Goal: Information Seeking & Learning: Learn about a topic

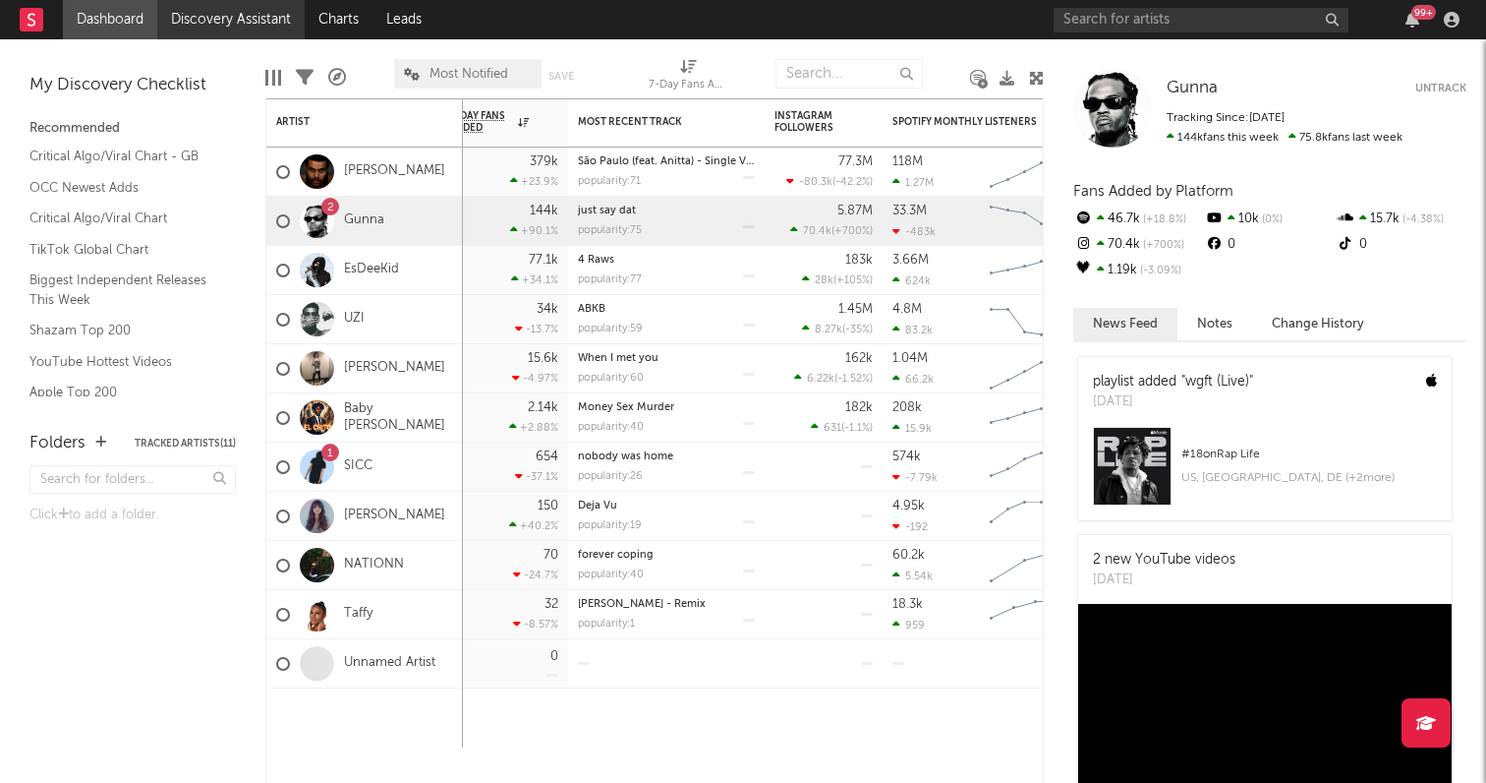
click at [190, 15] on link "Discovery Assistant" at bounding box center [230, 19] width 147 height 39
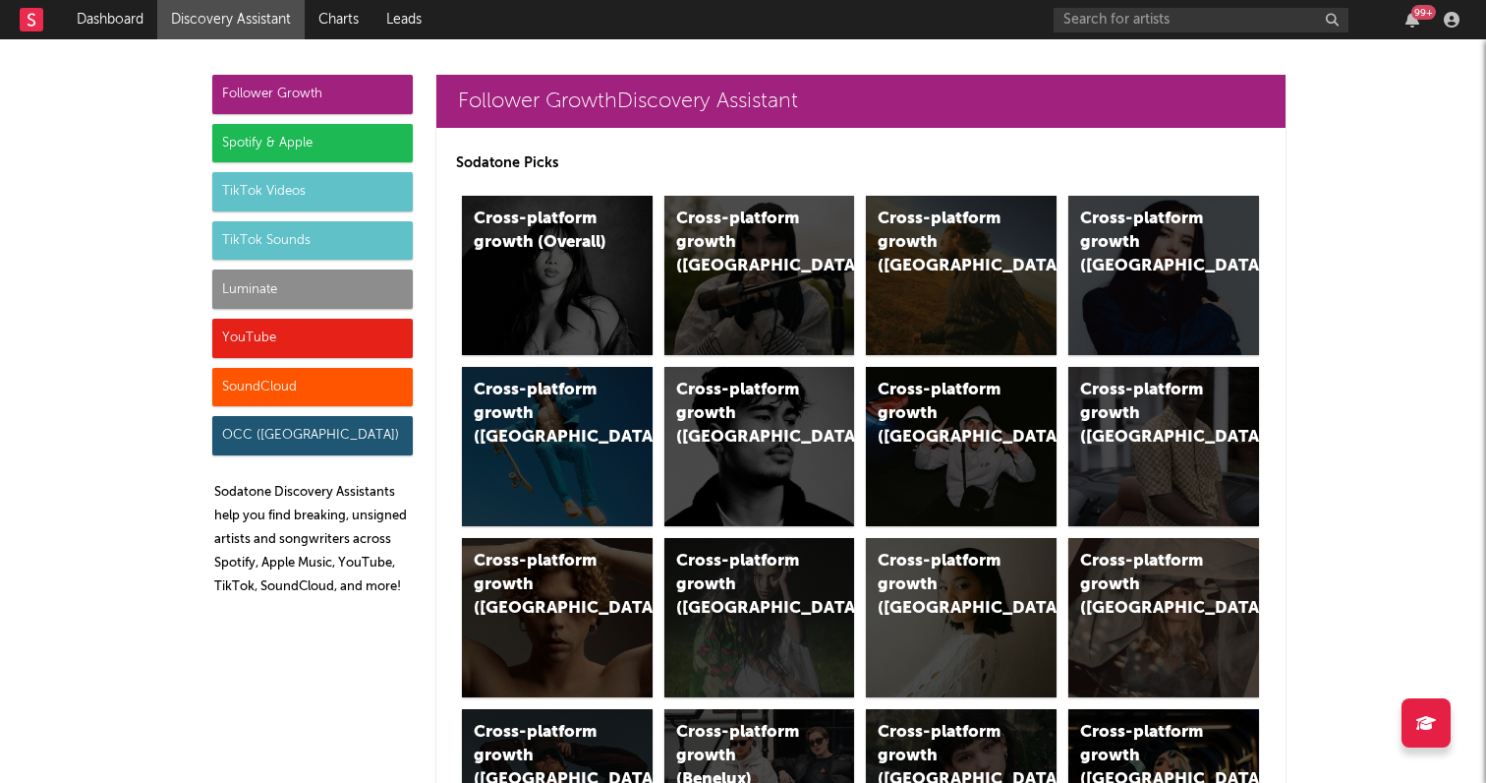
click at [305, 280] on div "Luminate" at bounding box center [312, 288] width 201 height 39
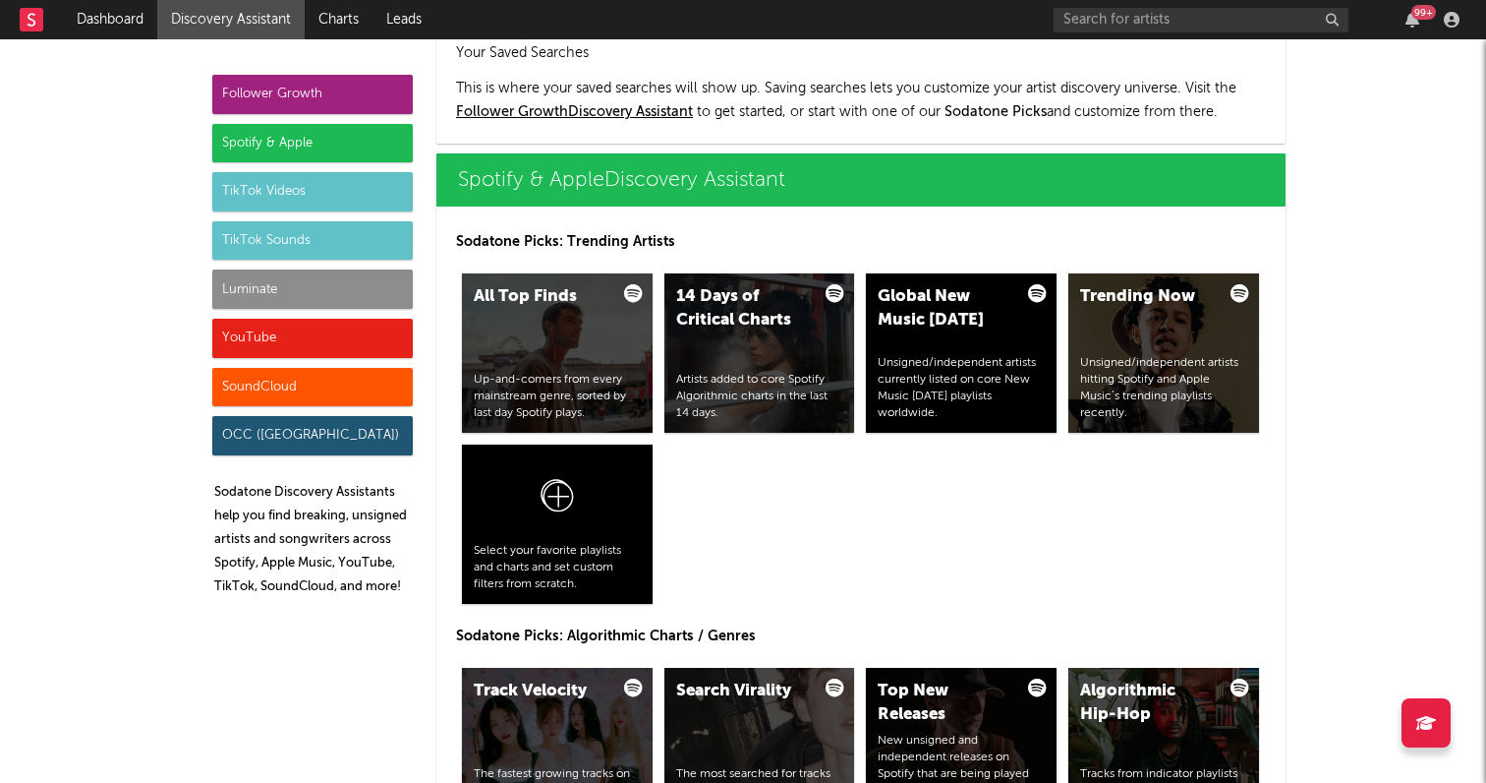
scroll to position [8421, 0]
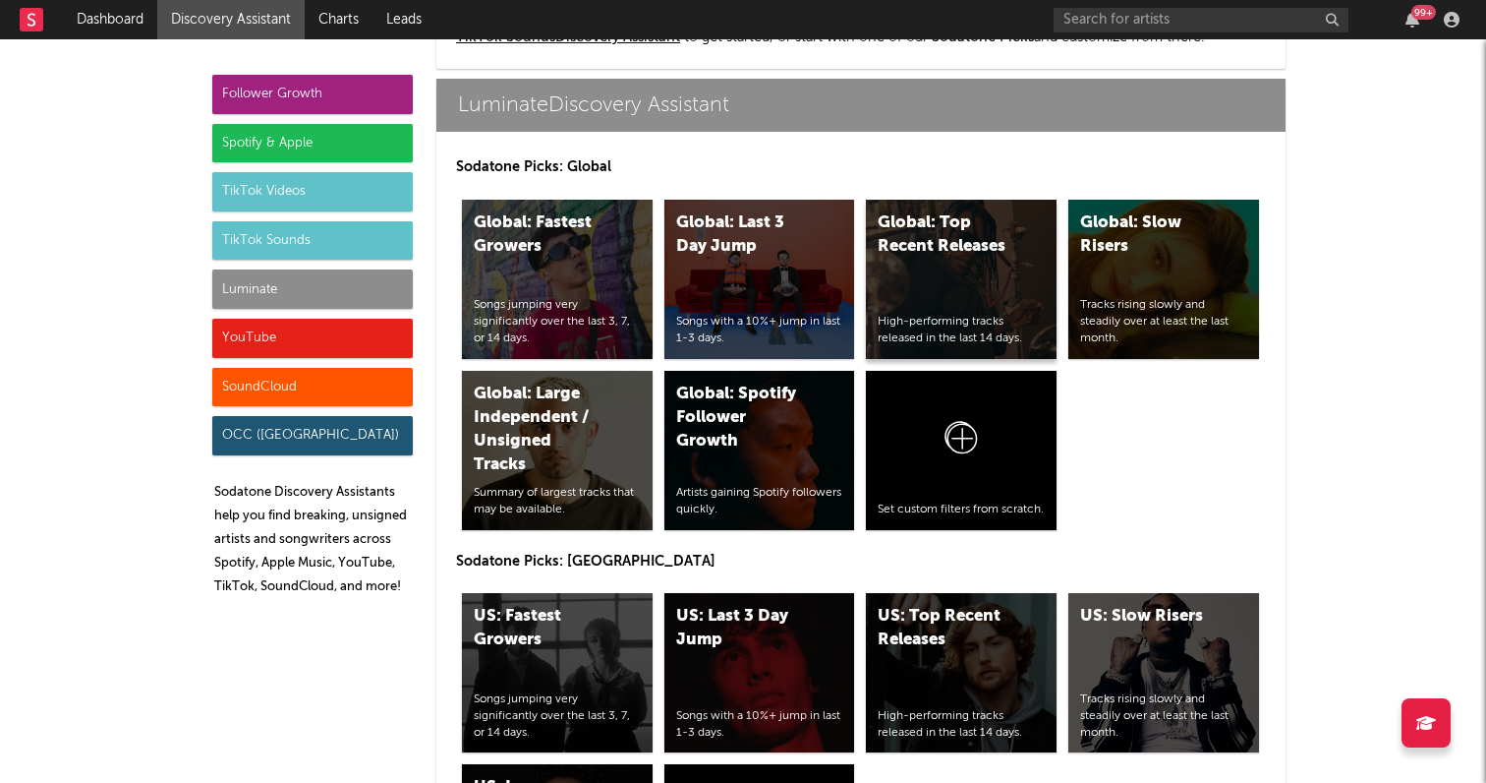
click at [991, 277] on div "Global: Top Recent Releases High-performing tracks released in the last 14 days." at bounding box center [961, 279] width 191 height 159
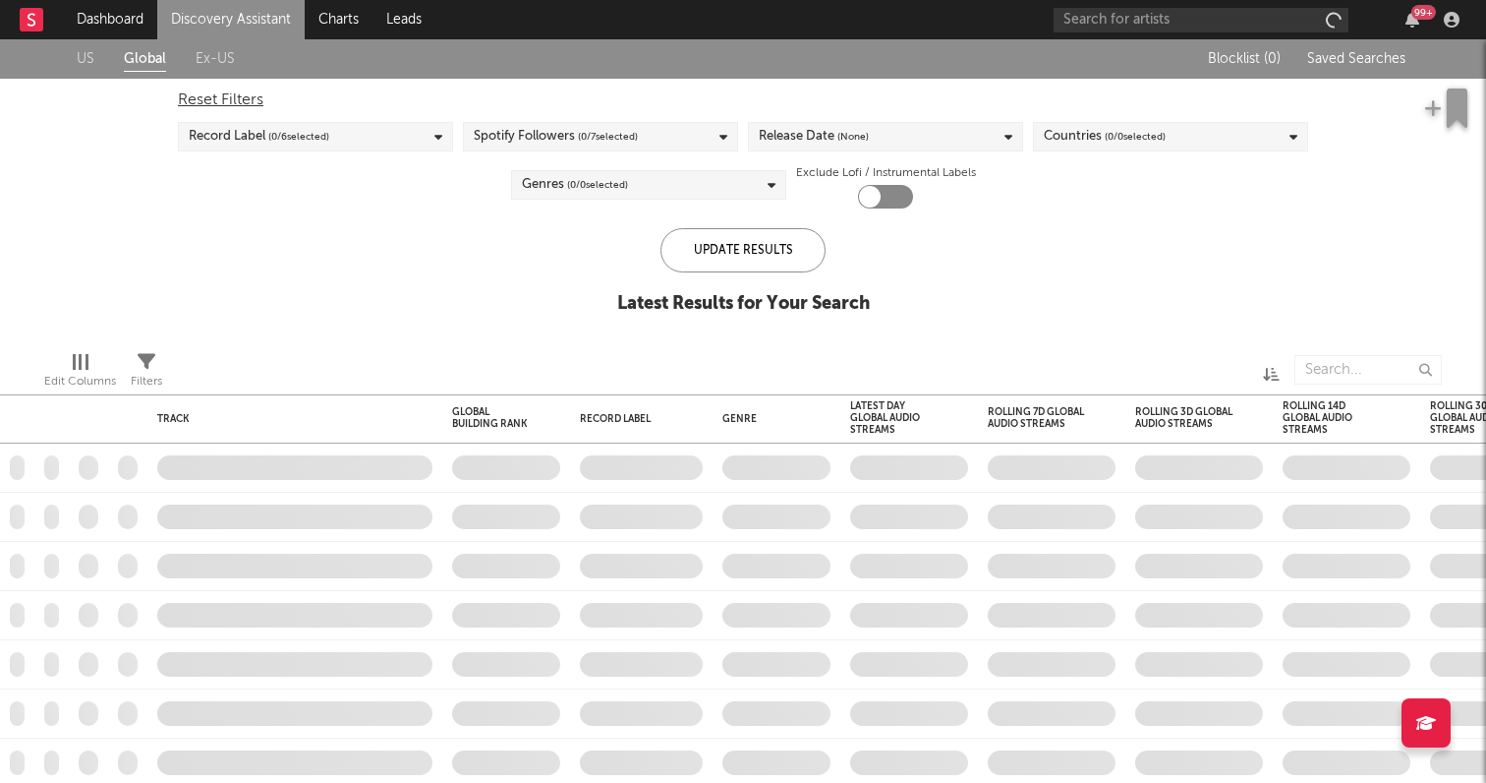
checkbox input "true"
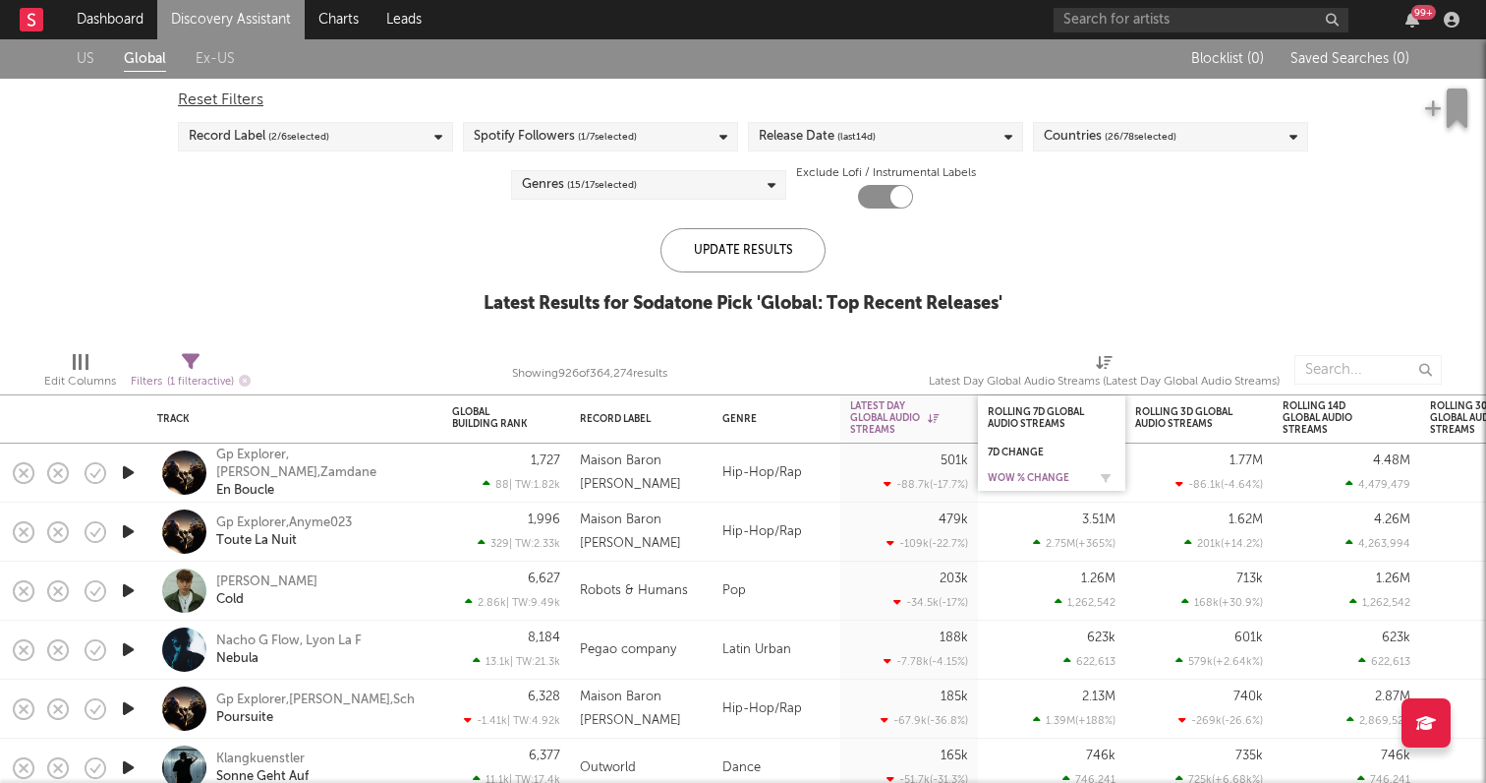
click at [1044, 478] on div "WoW % Change" at bounding box center [1037, 478] width 98 height 12
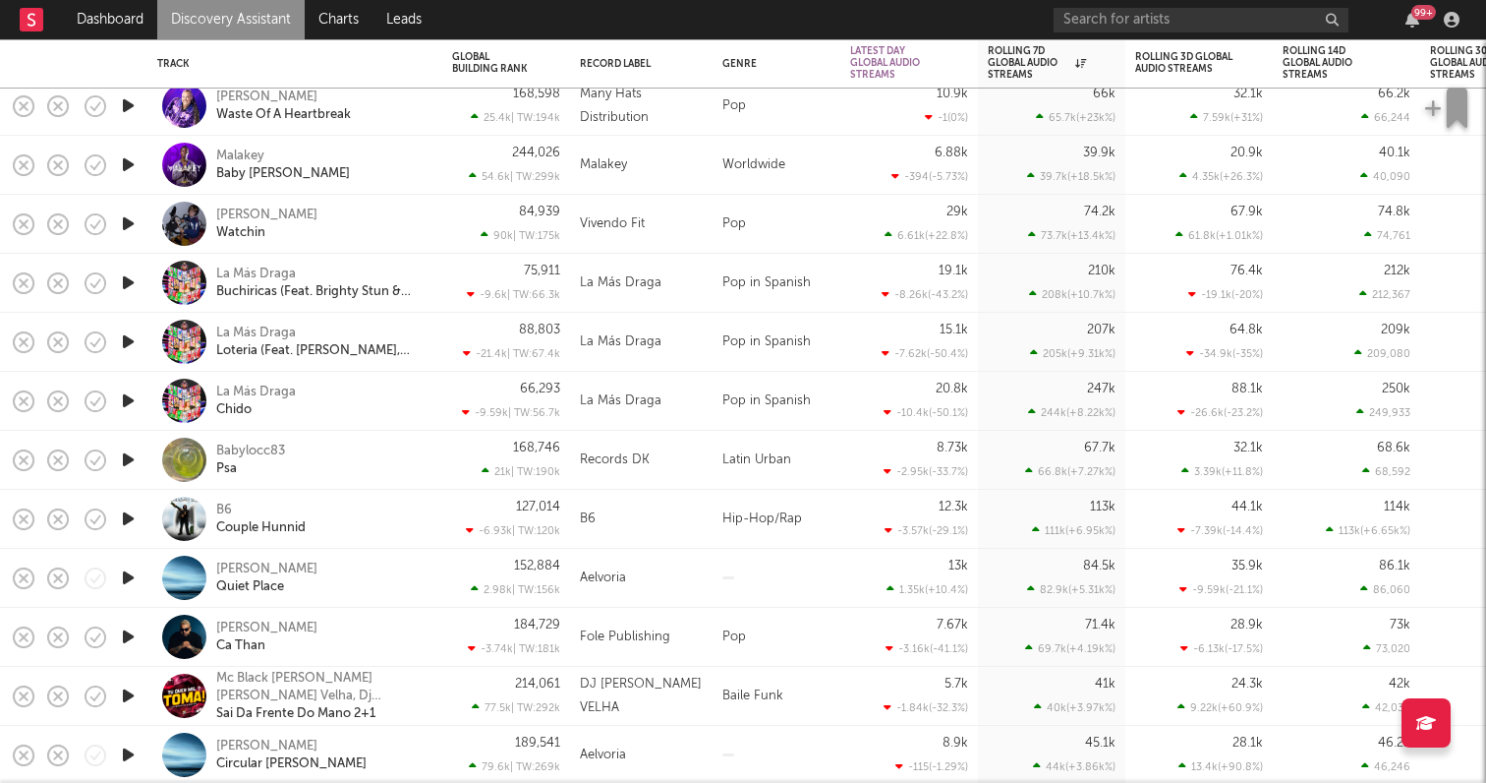
click at [214, 22] on link "Discovery Assistant" at bounding box center [230, 19] width 147 height 39
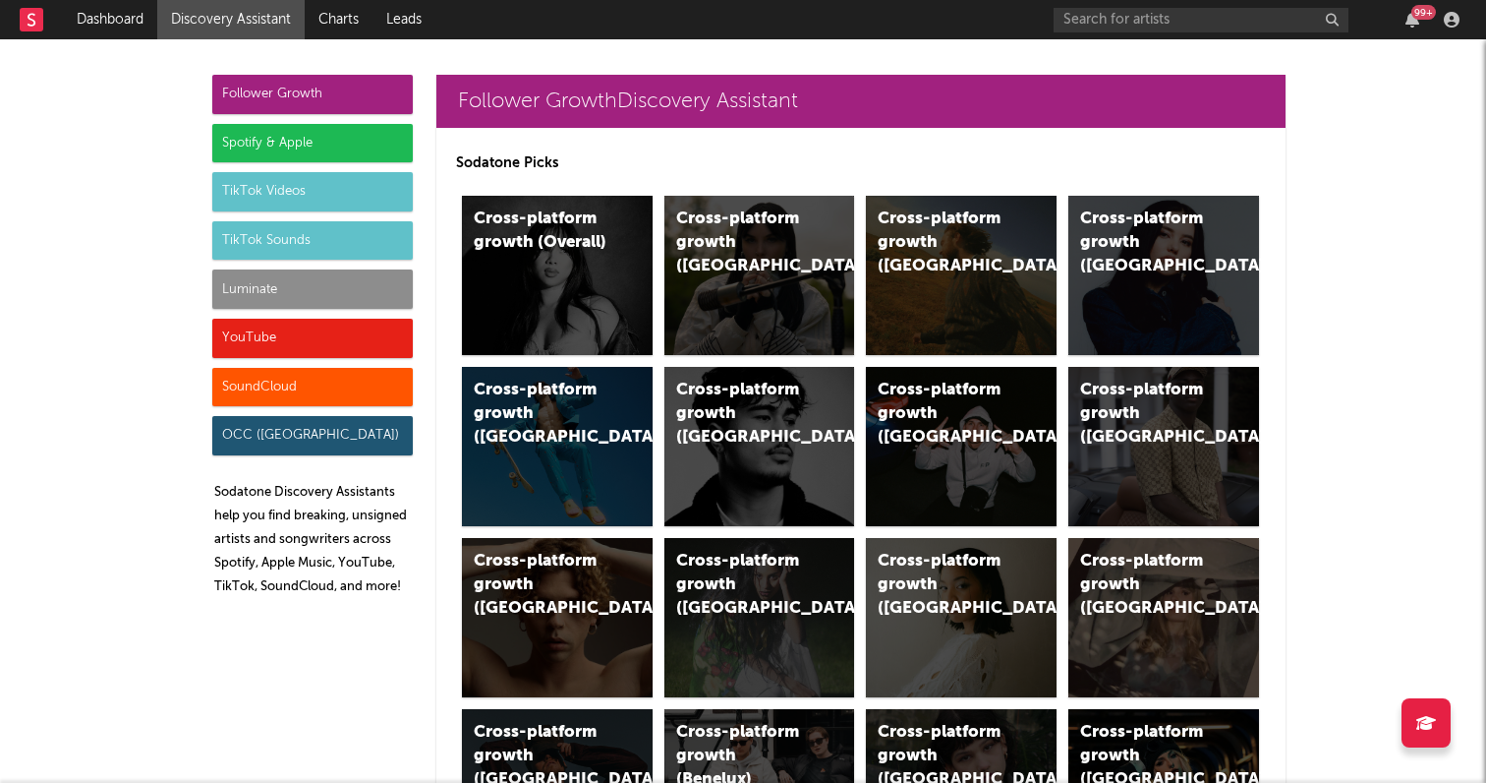
click at [328, 290] on div "Luminate" at bounding box center [312, 288] width 201 height 39
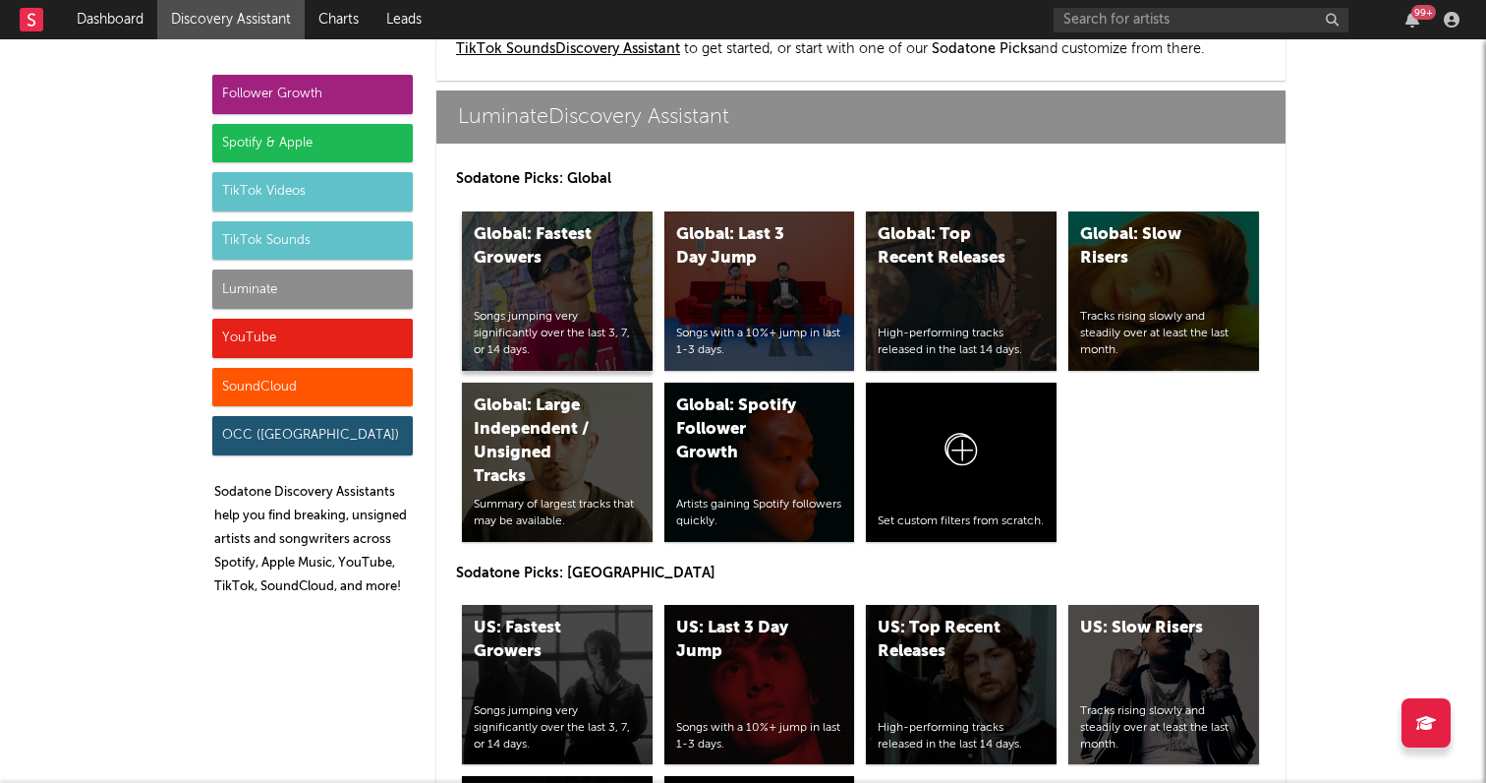
scroll to position [8421, 0]
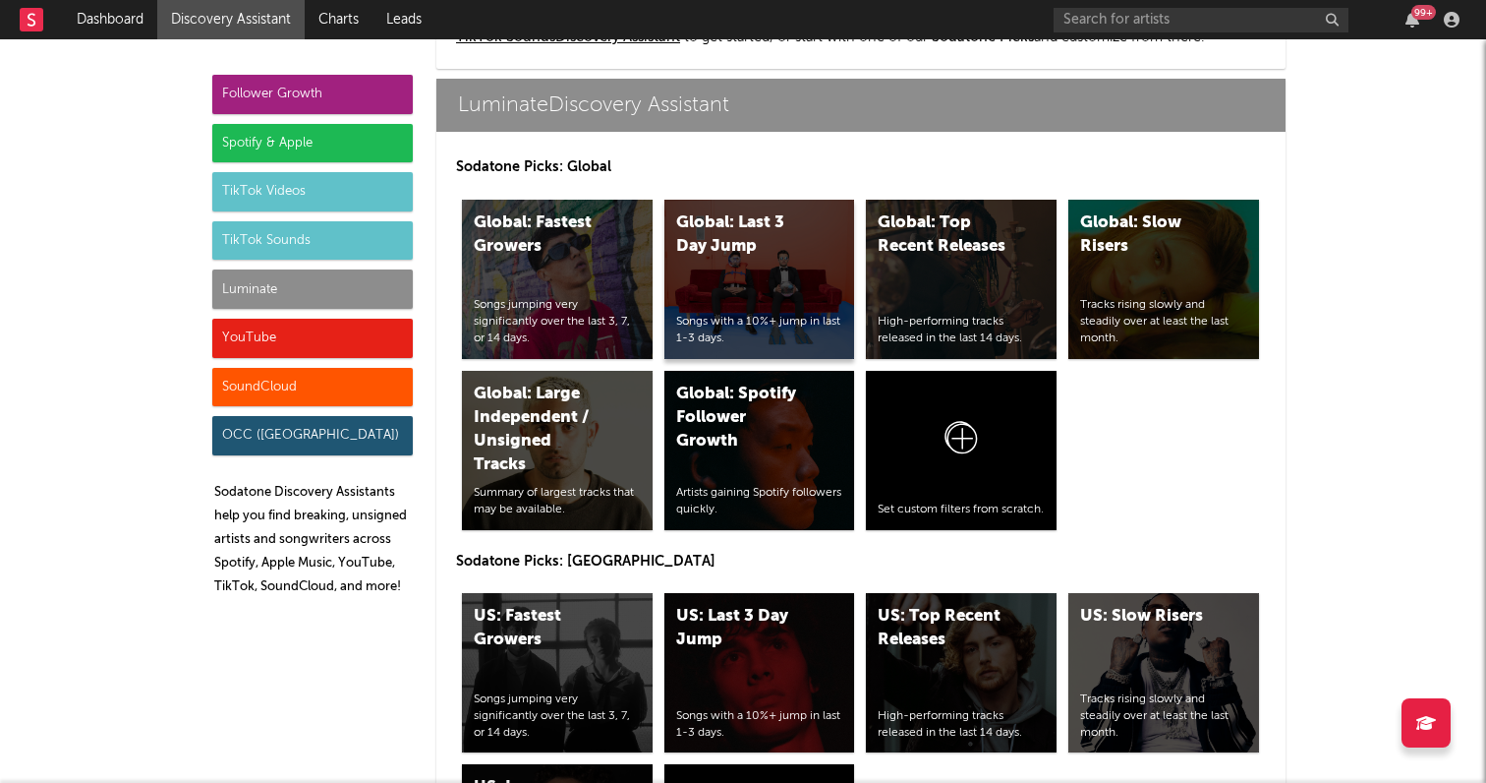
click at [727, 313] on div "Global: Last 3 Day Jump Songs with a 10%+ jump in last 1-3 days." at bounding box center [760, 279] width 191 height 159
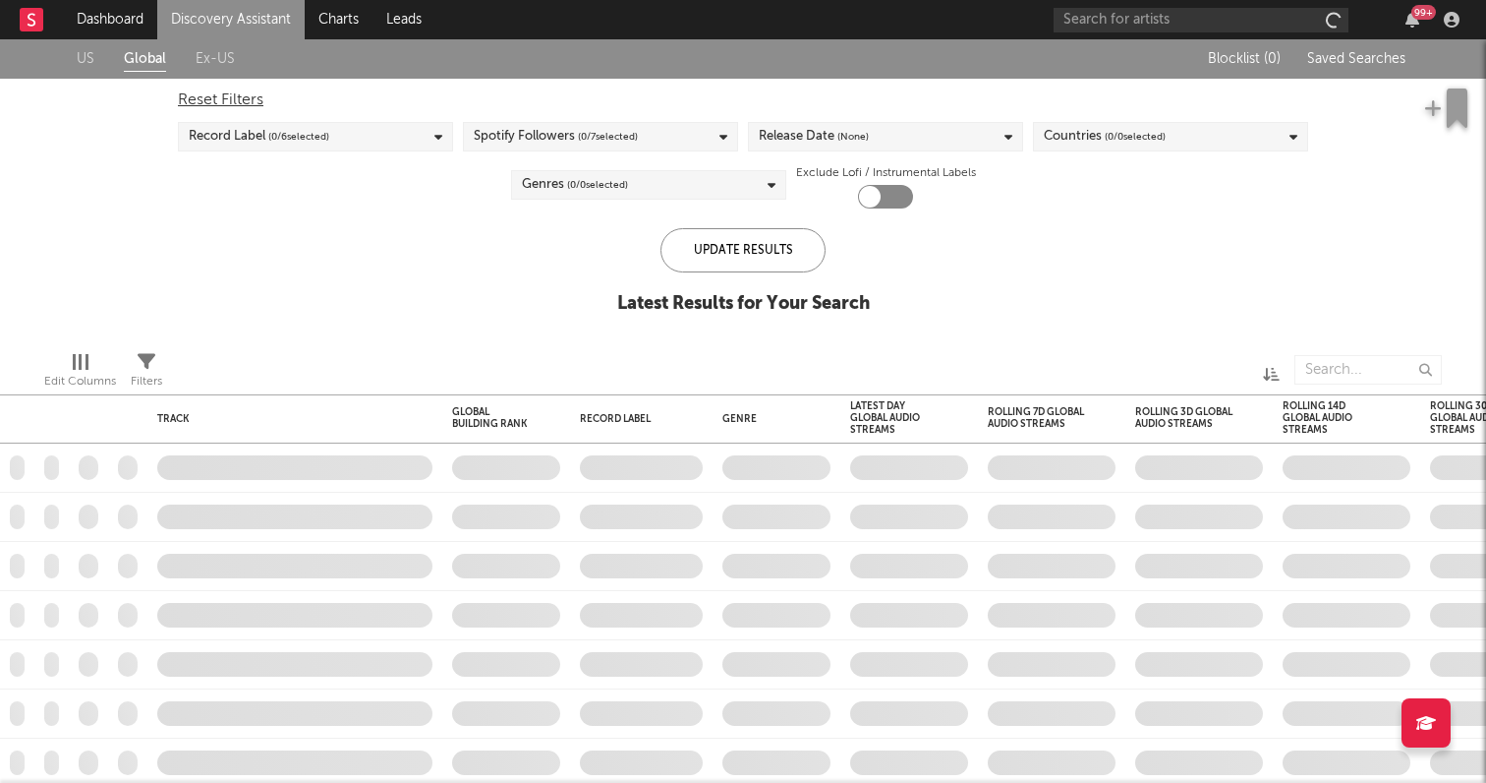
checkbox input "true"
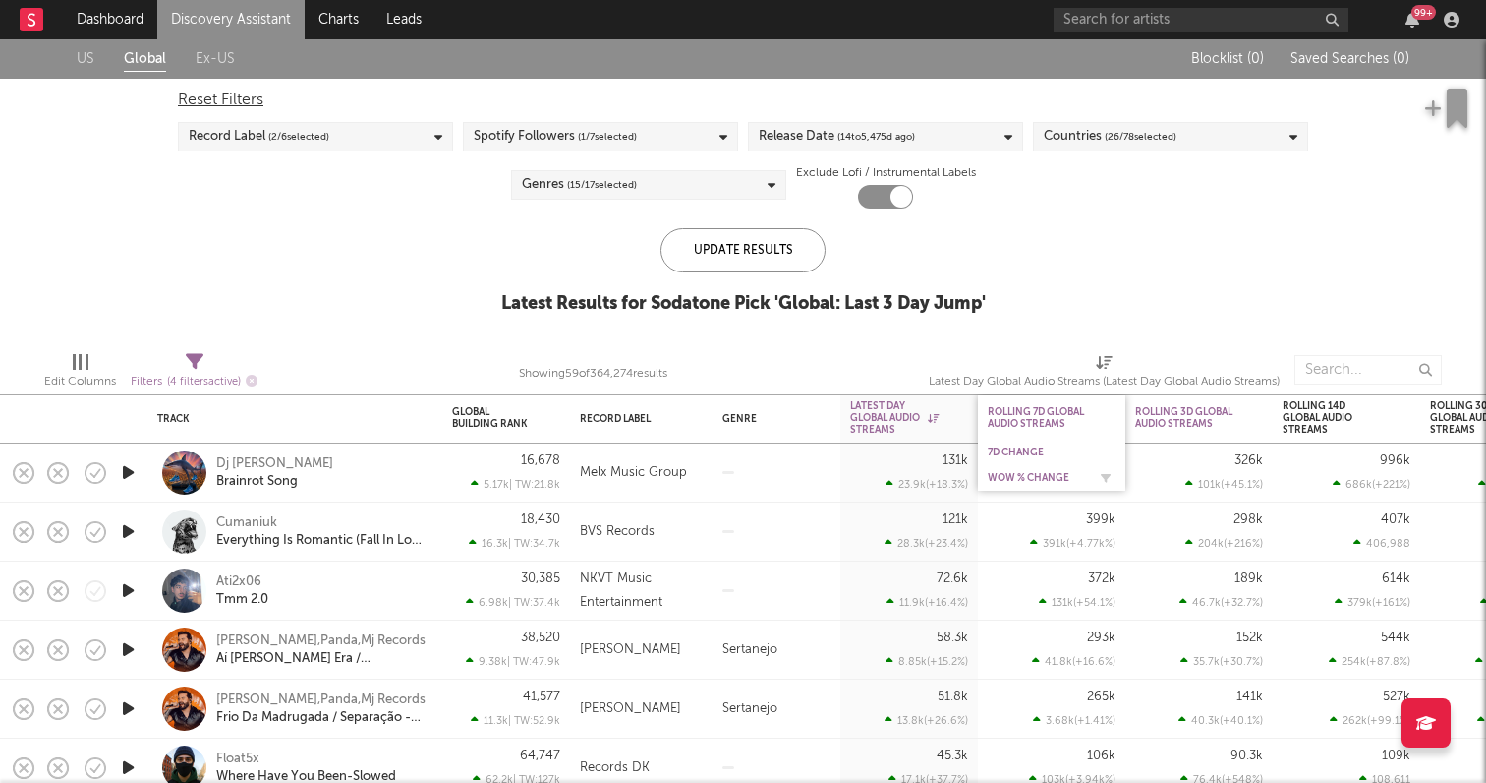
click at [1046, 473] on div "WoW % Change" at bounding box center [1037, 478] width 98 height 12
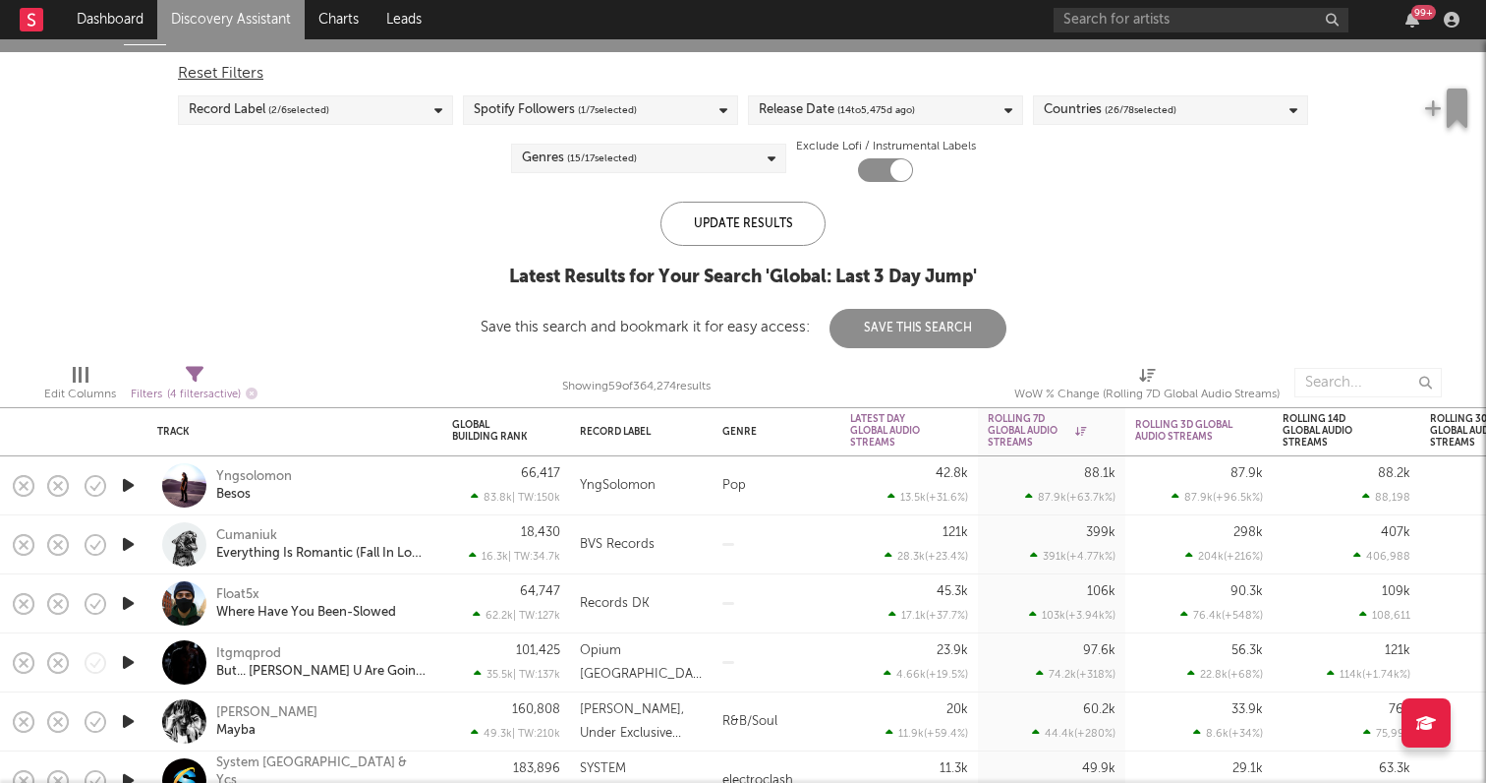
click at [134, 601] on icon "button" at bounding box center [128, 603] width 21 height 25
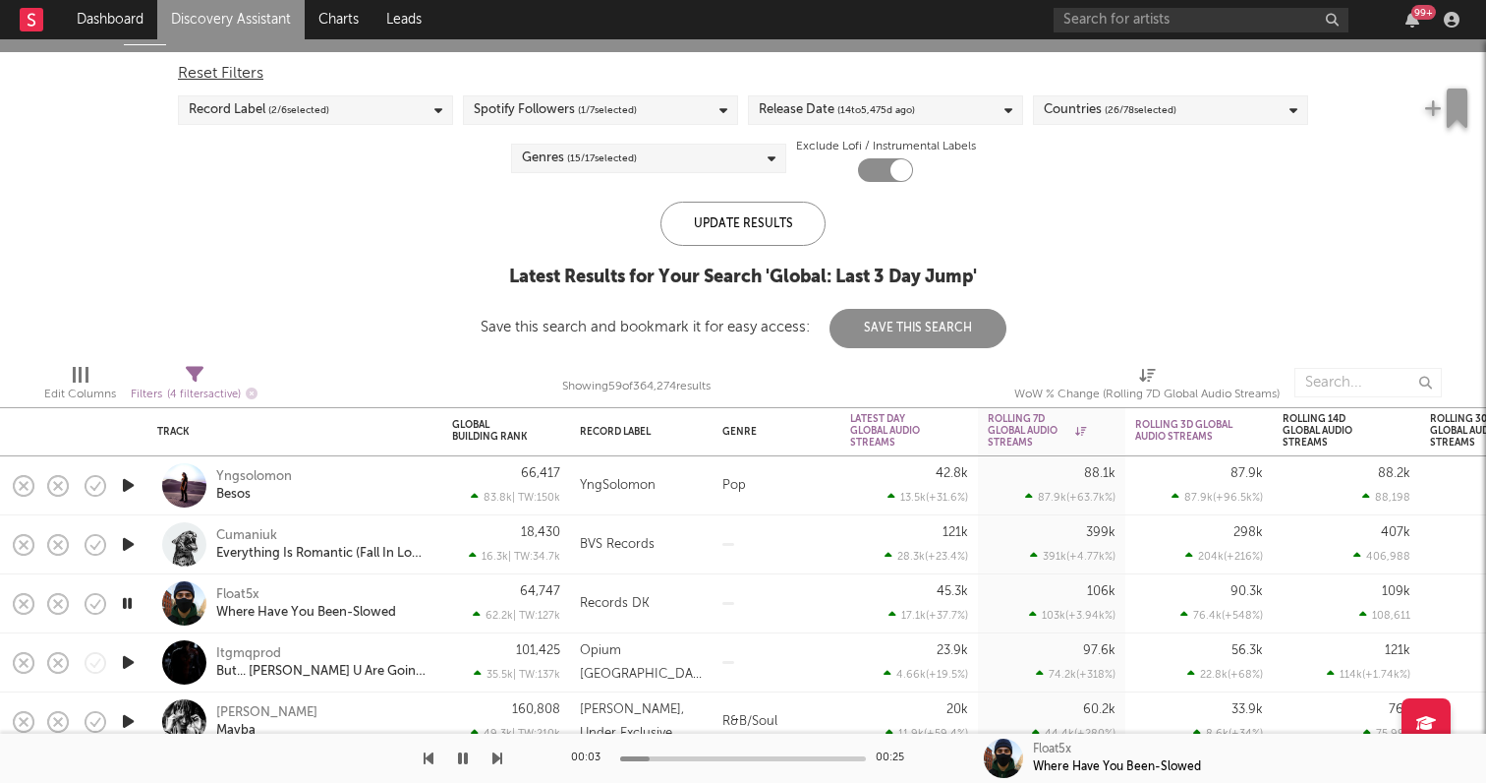
click at [131, 602] on icon "button" at bounding box center [127, 603] width 19 height 25
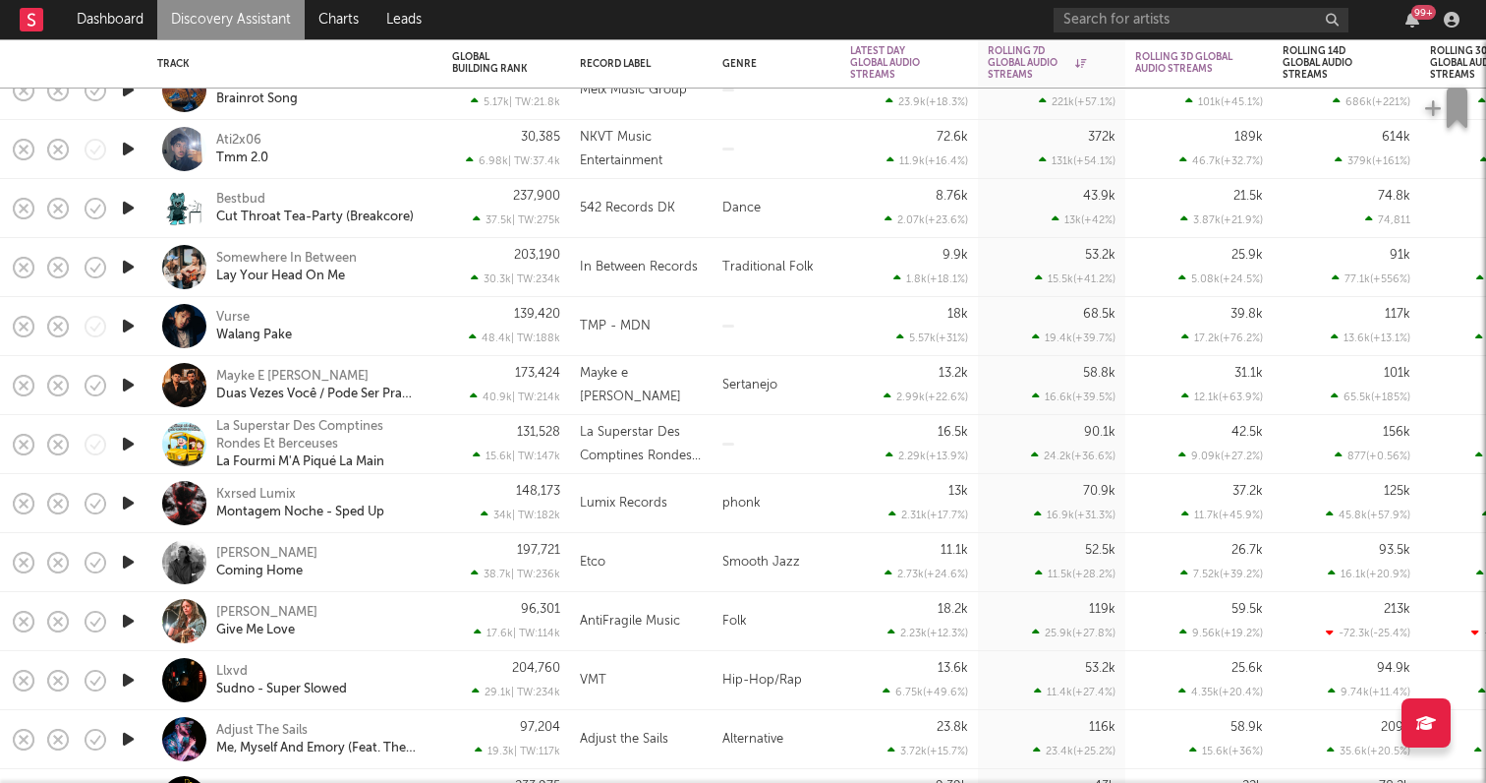
click at [128, 668] on icon "button" at bounding box center [128, 680] width 21 height 25
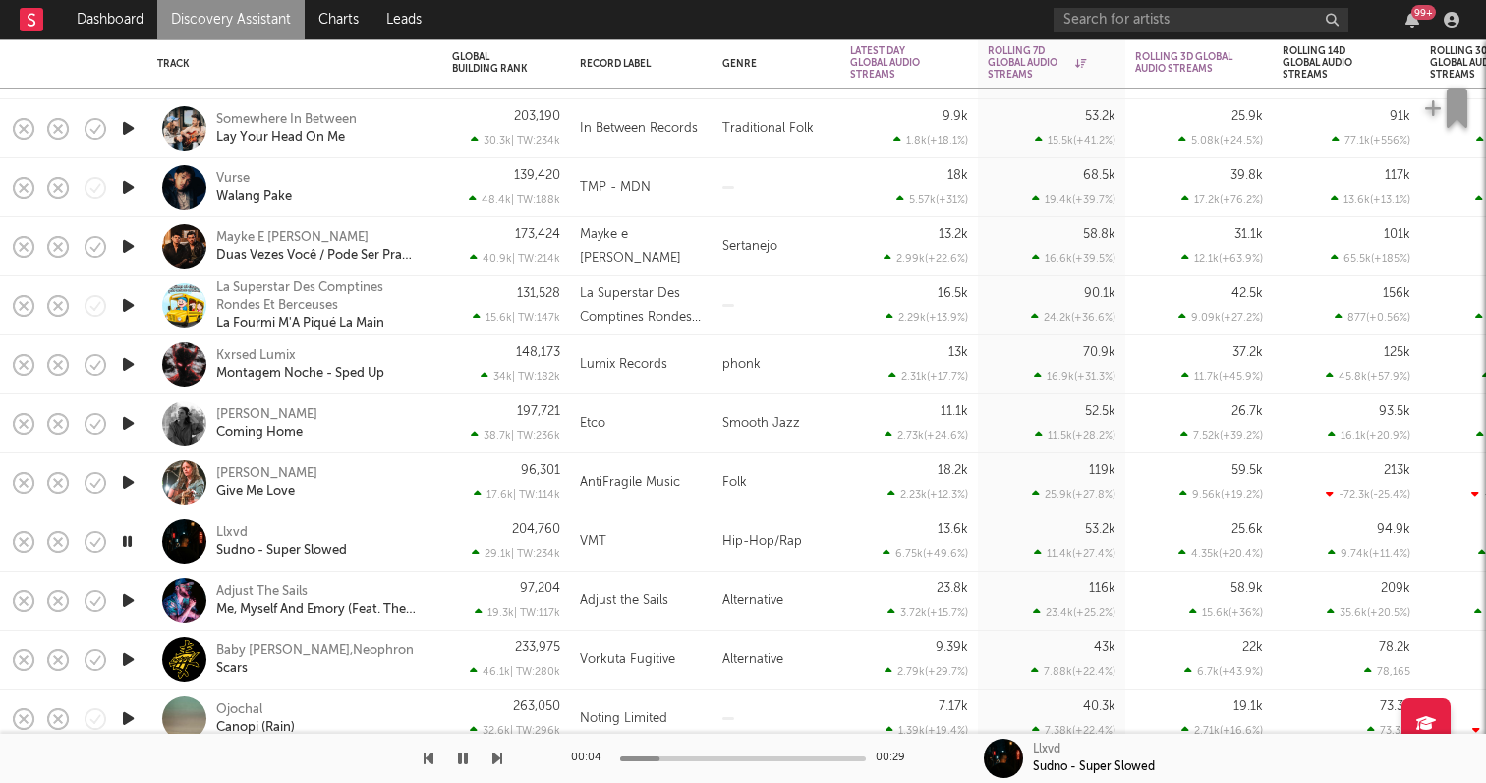
click at [120, 662] on icon "button" at bounding box center [128, 659] width 21 height 25
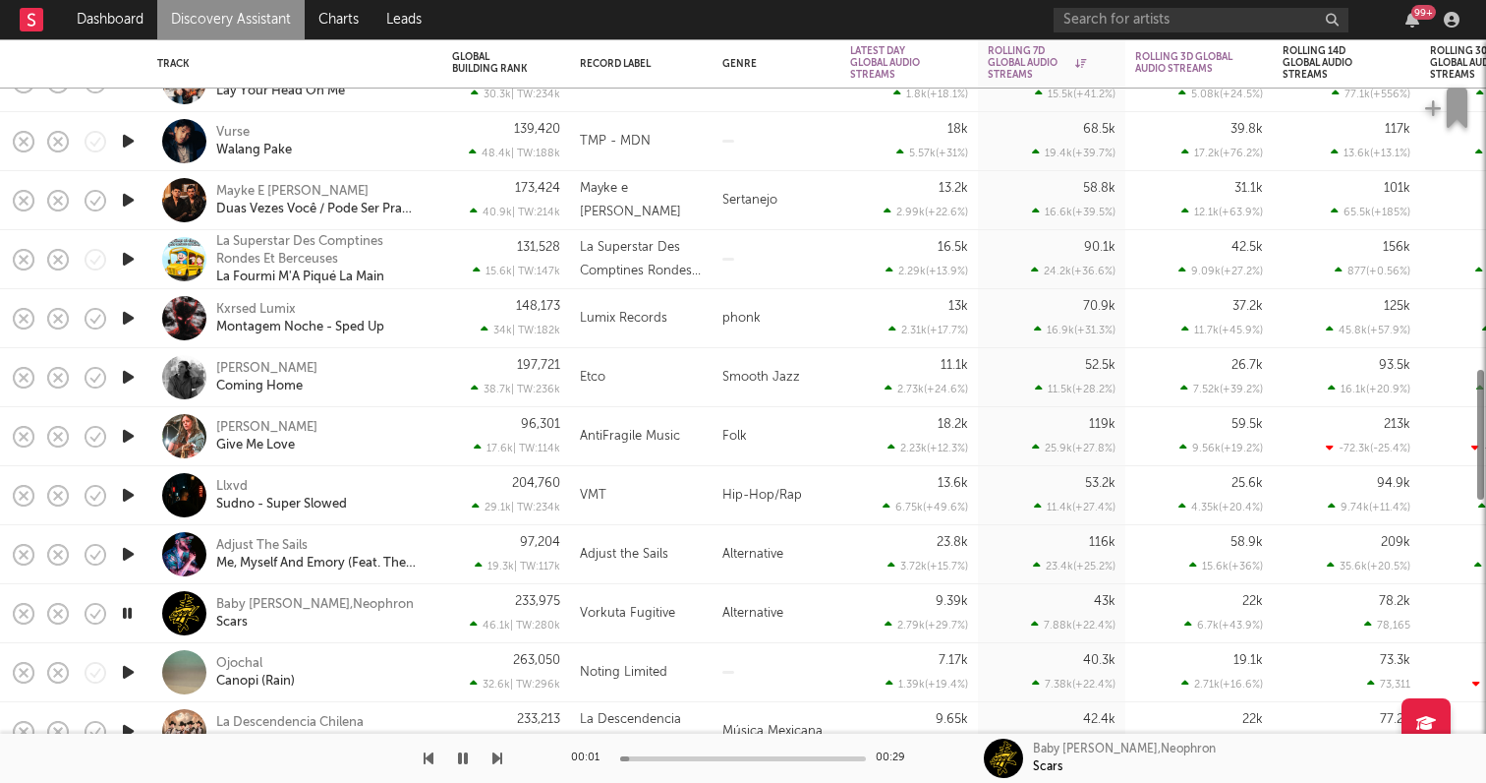
click at [126, 668] on icon "button" at bounding box center [128, 672] width 21 height 25
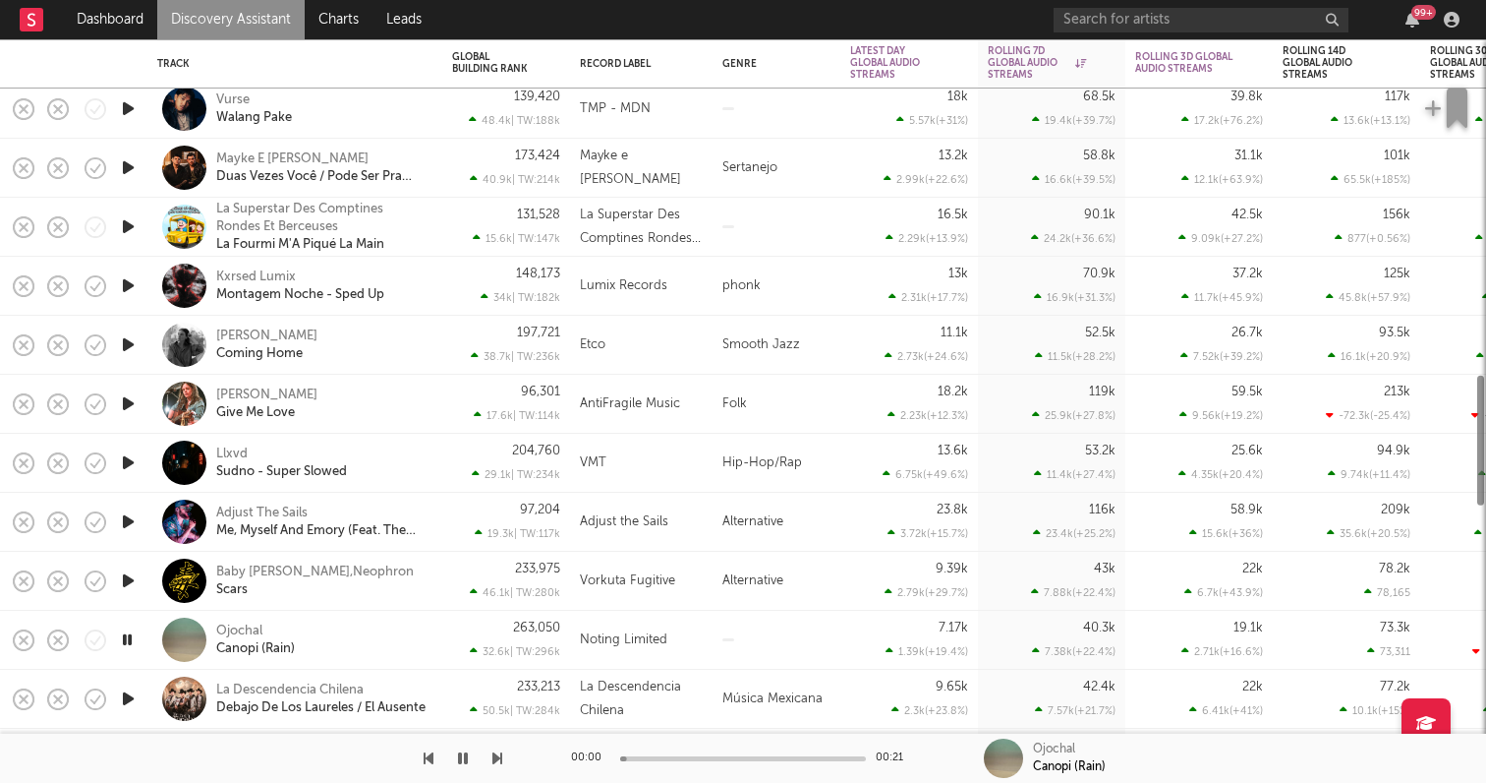
click at [127, 693] on icon "button" at bounding box center [128, 698] width 21 height 25
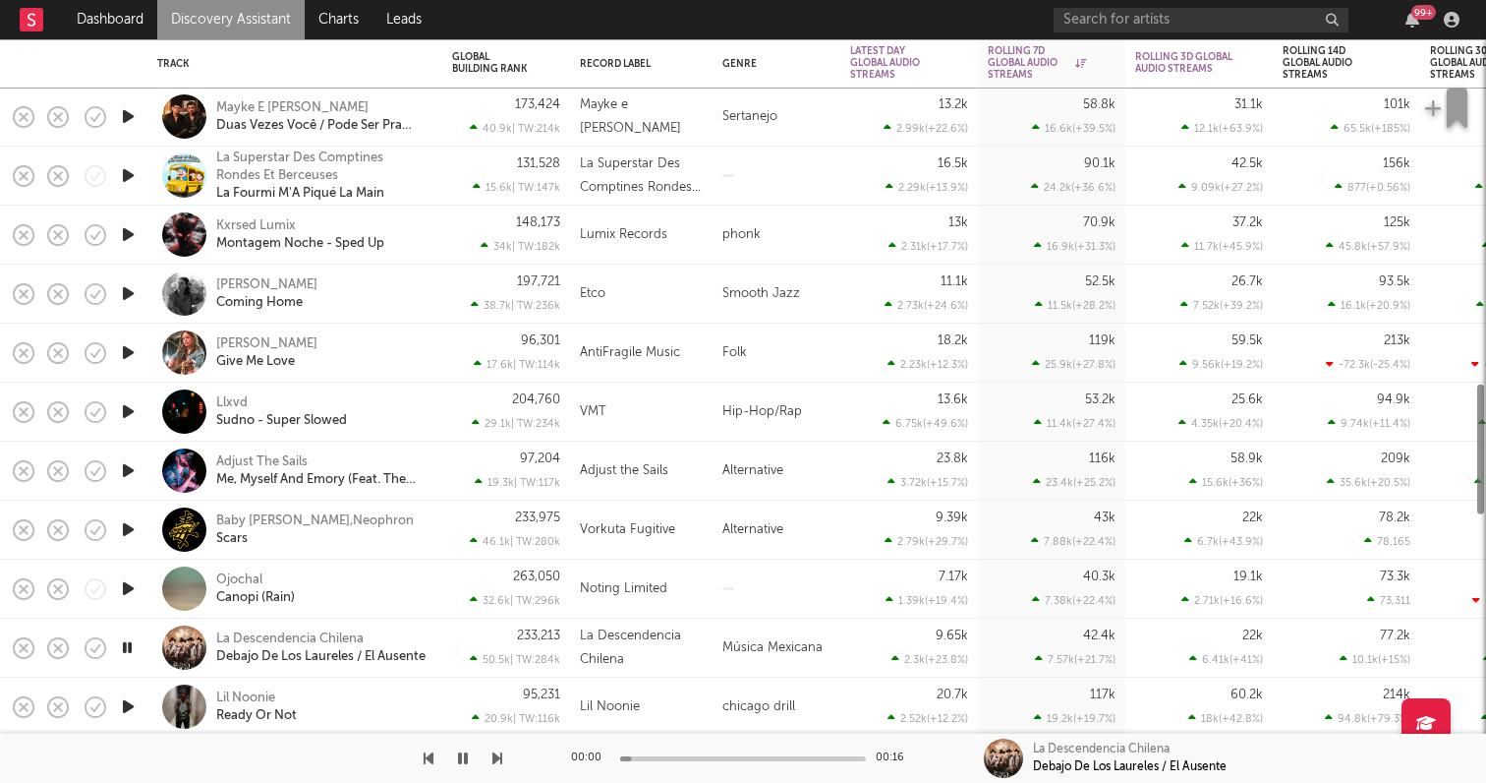
click at [128, 708] on icon "button" at bounding box center [128, 706] width 21 height 25
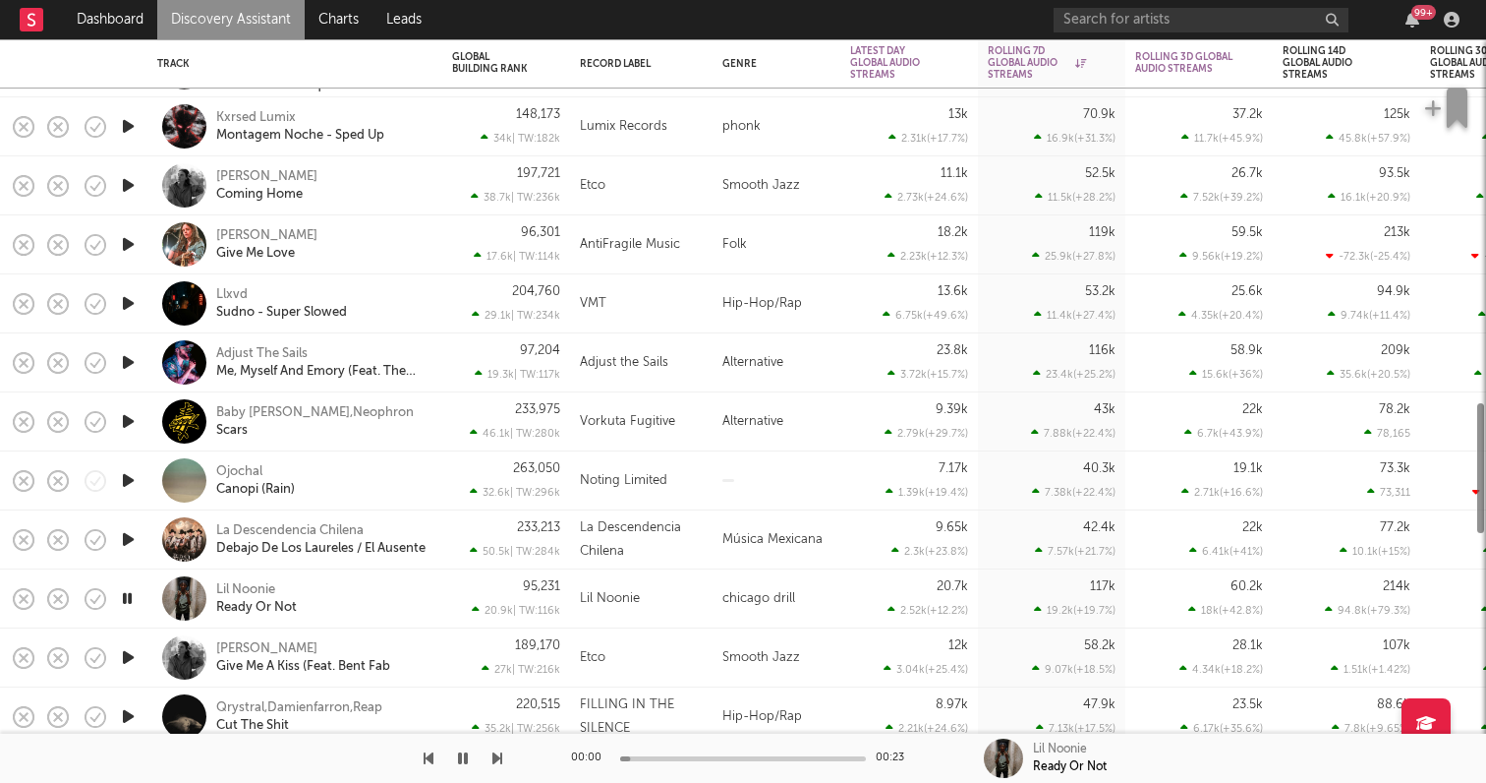
click at [125, 650] on icon "button" at bounding box center [128, 657] width 21 height 25
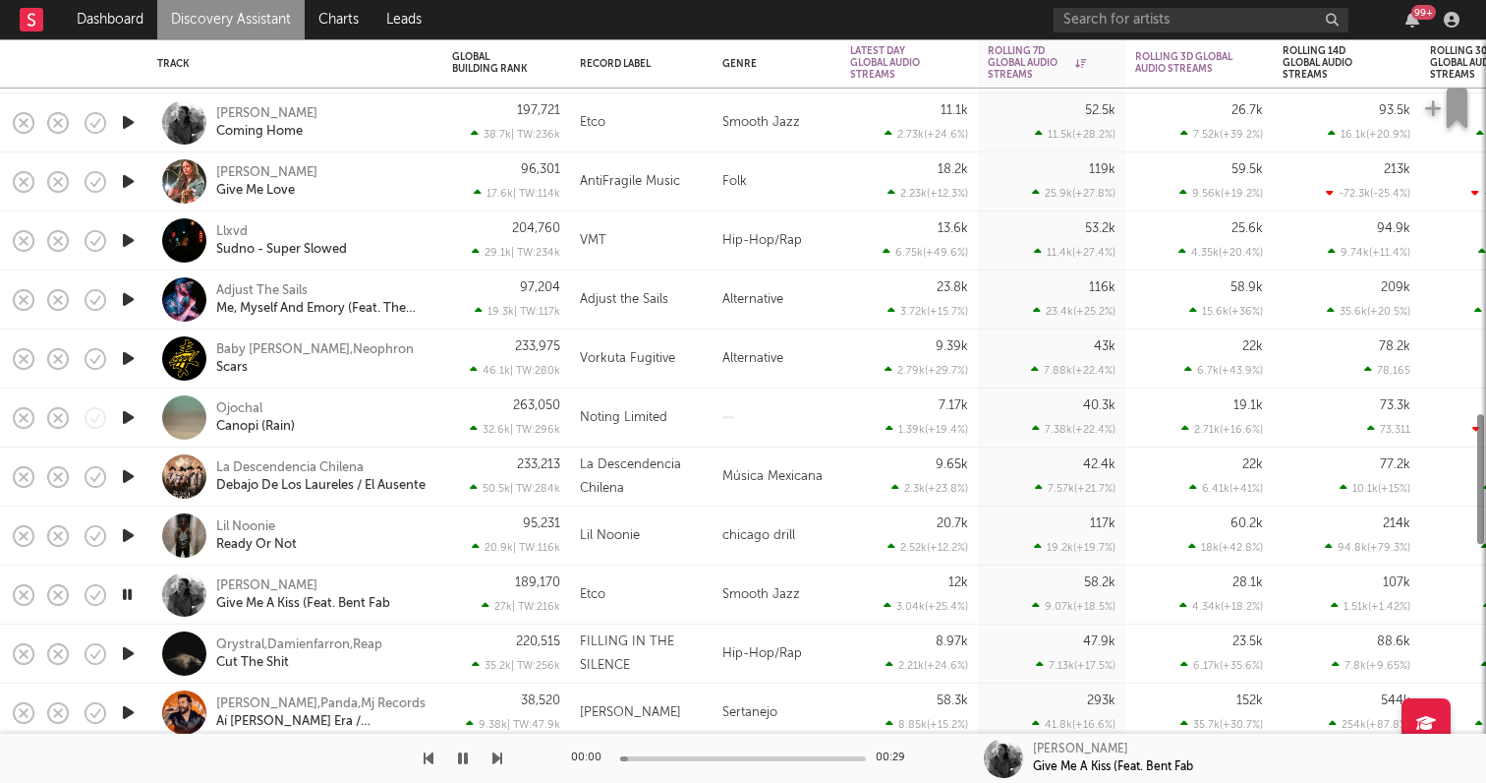
click at [131, 646] on icon "button" at bounding box center [128, 653] width 21 height 25
click at [129, 711] on icon "button" at bounding box center [128, 712] width 21 height 25
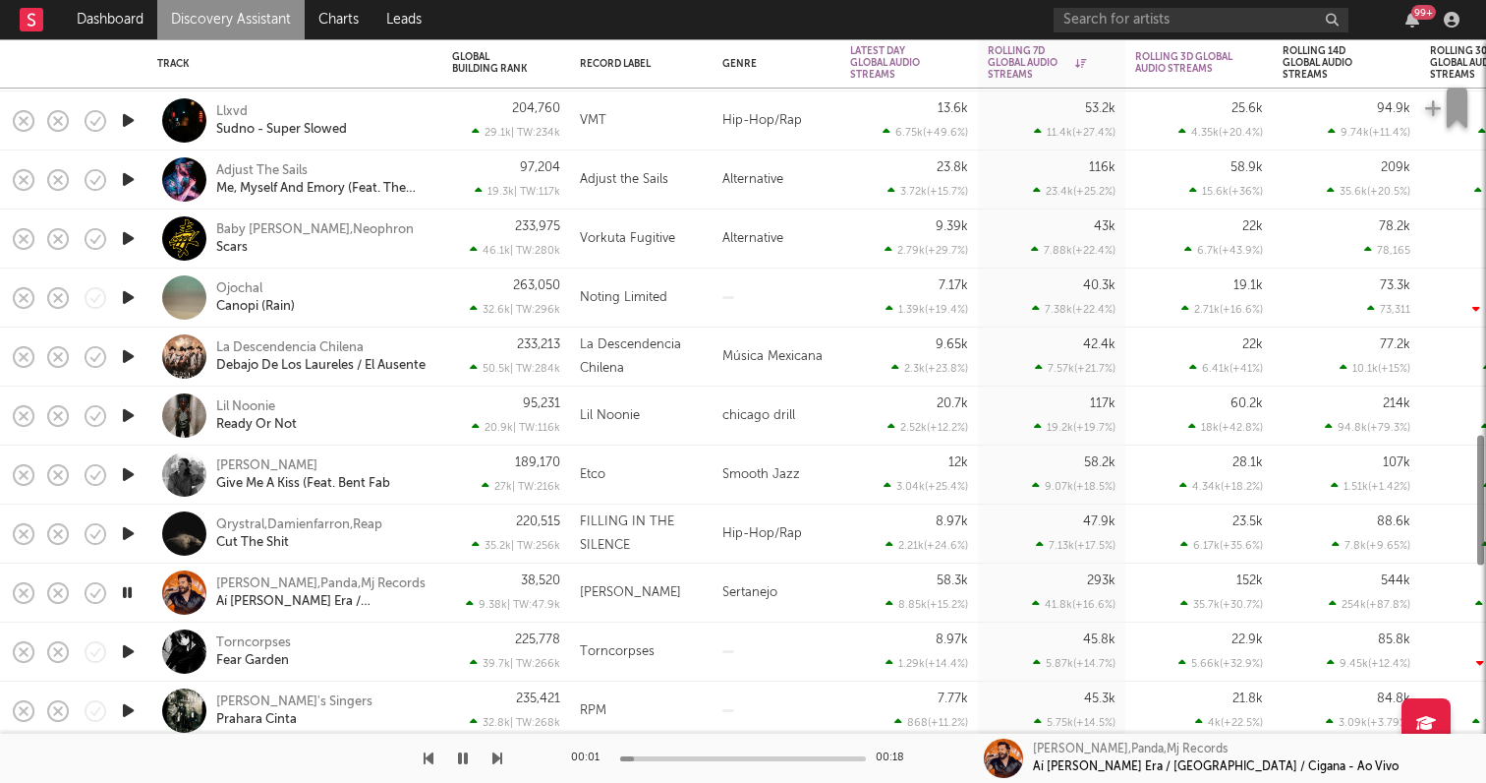
click at [120, 653] on icon "button" at bounding box center [128, 651] width 21 height 25
click at [124, 698] on icon "button" at bounding box center [128, 710] width 21 height 25
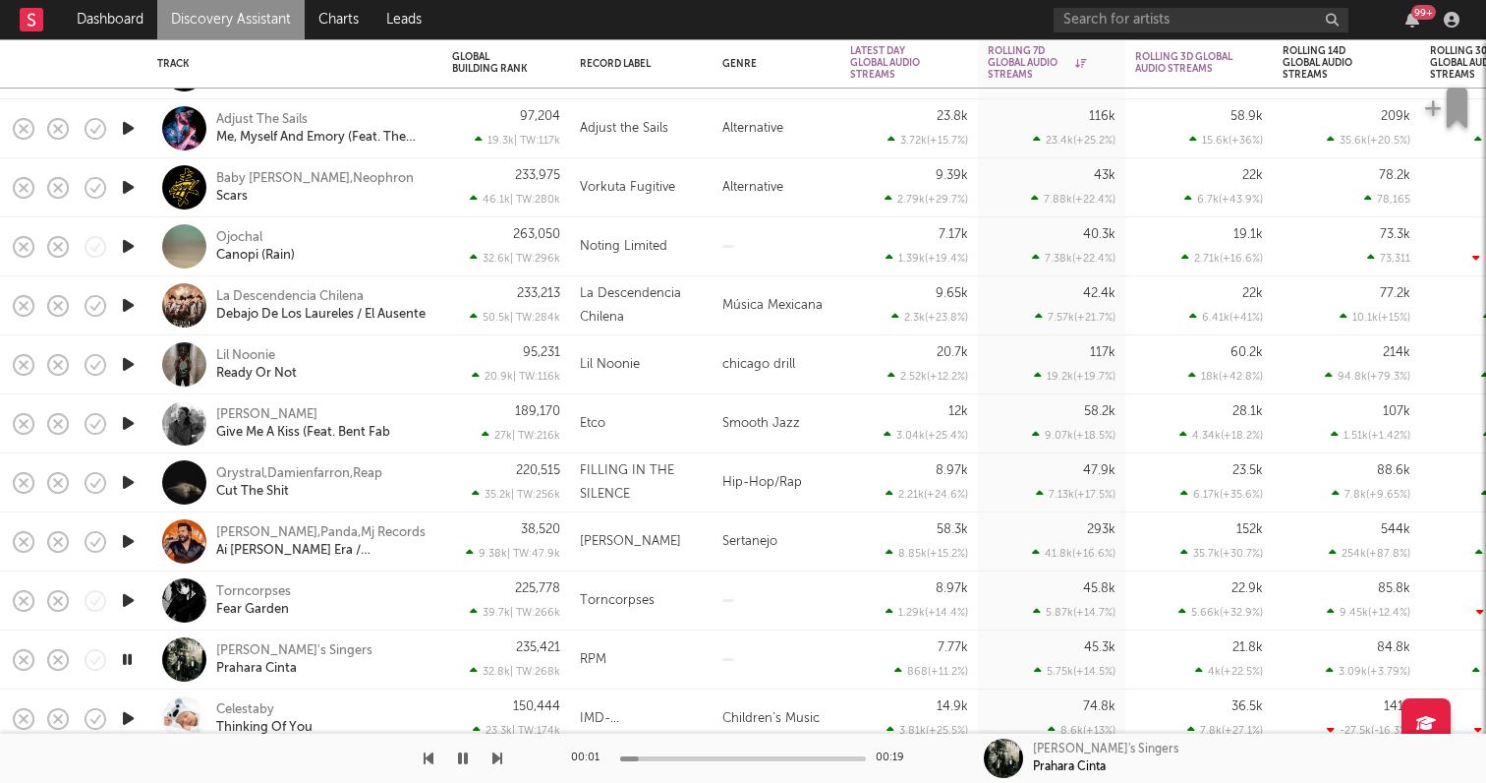
click at [127, 719] on icon "button" at bounding box center [128, 718] width 21 height 25
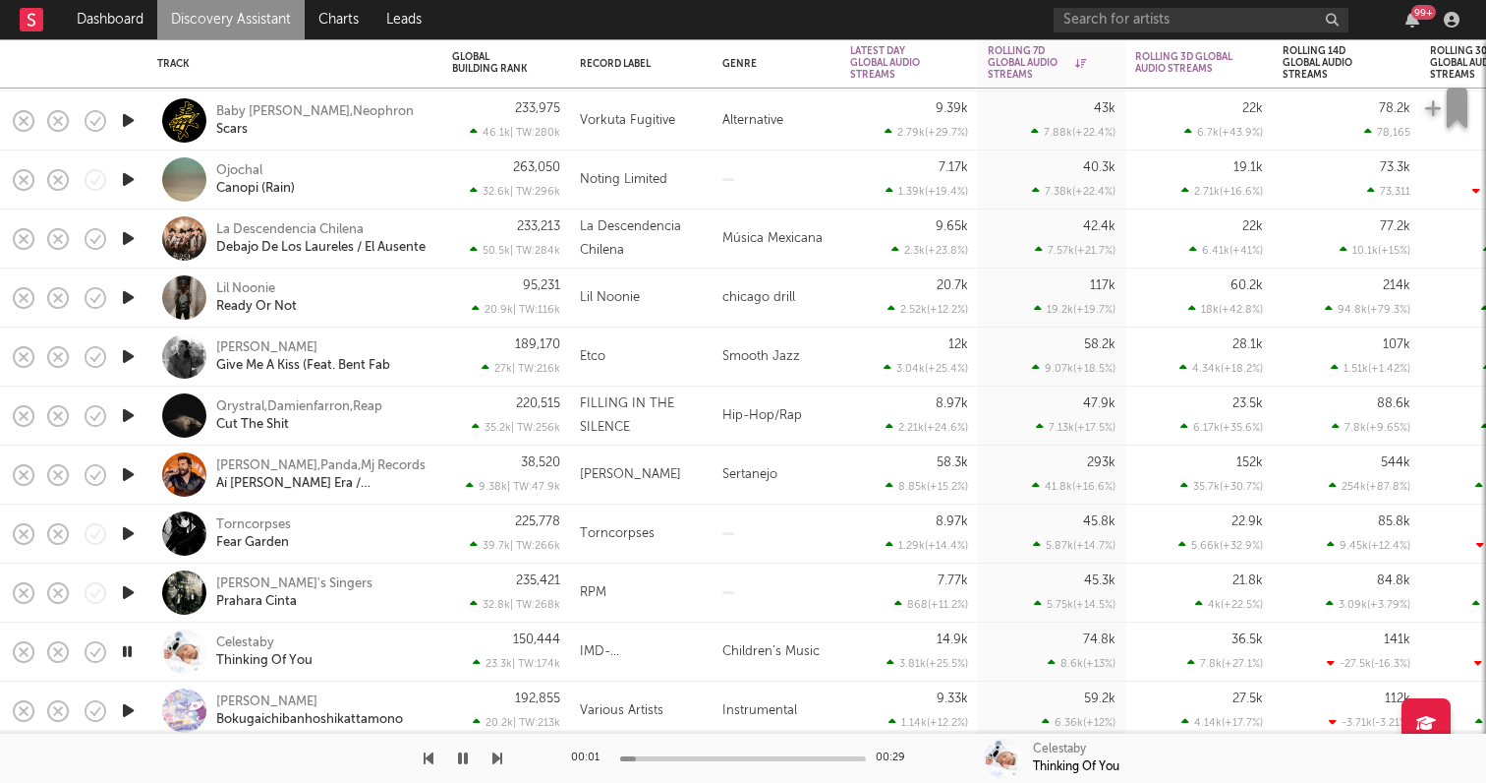
click at [126, 704] on icon "button" at bounding box center [128, 710] width 21 height 25
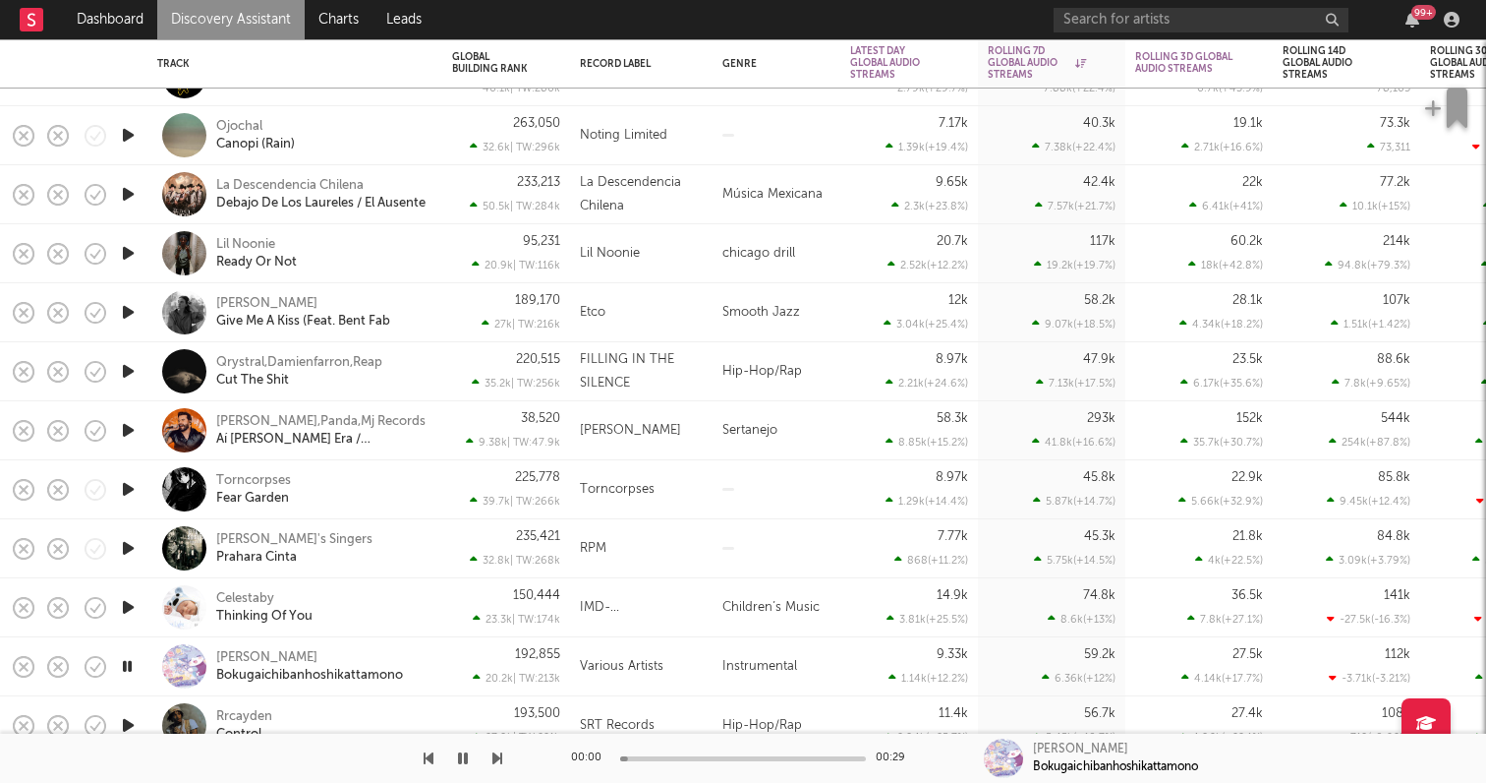
click at [126, 718] on icon "button" at bounding box center [128, 725] width 21 height 25
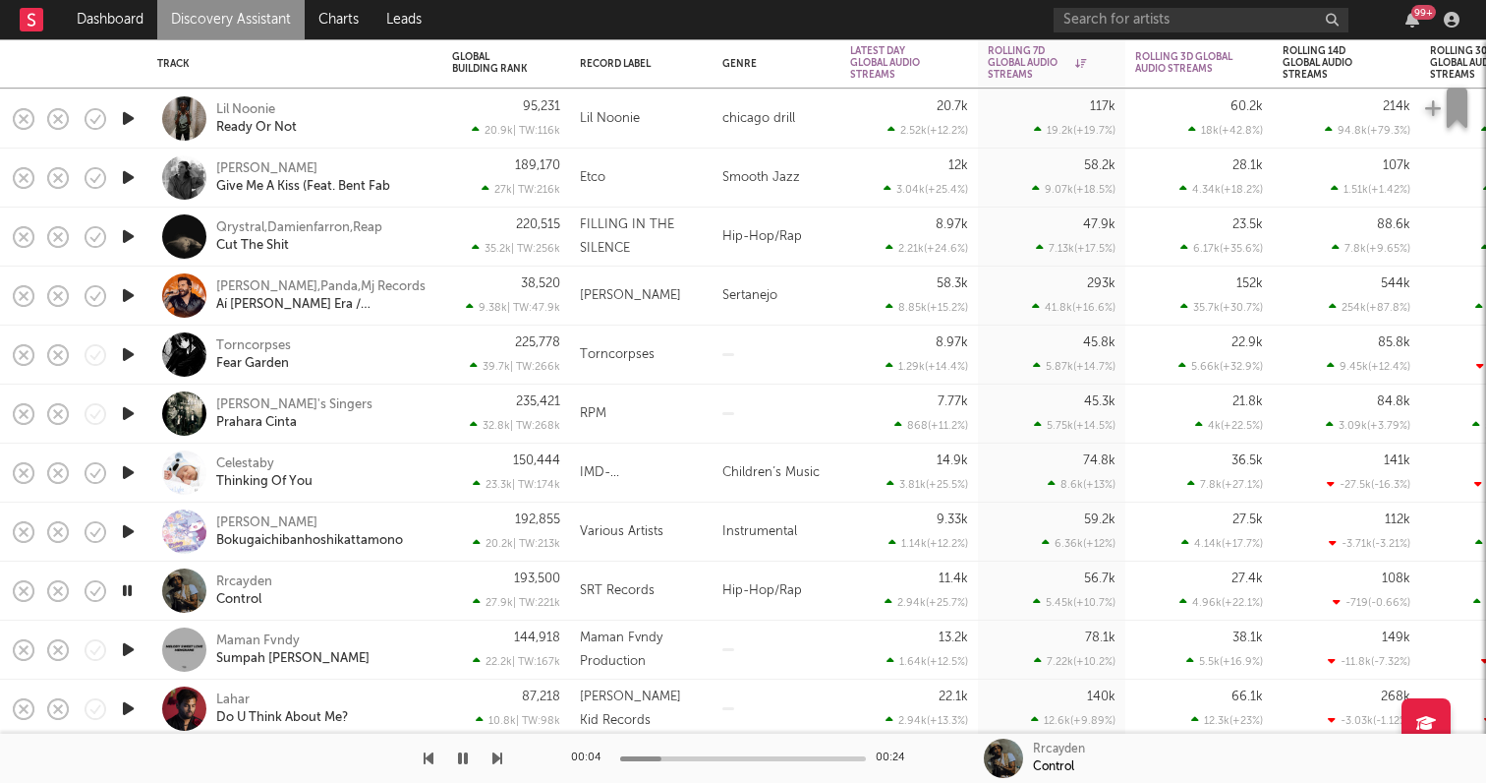
click at [133, 644] on icon "button" at bounding box center [128, 649] width 21 height 25
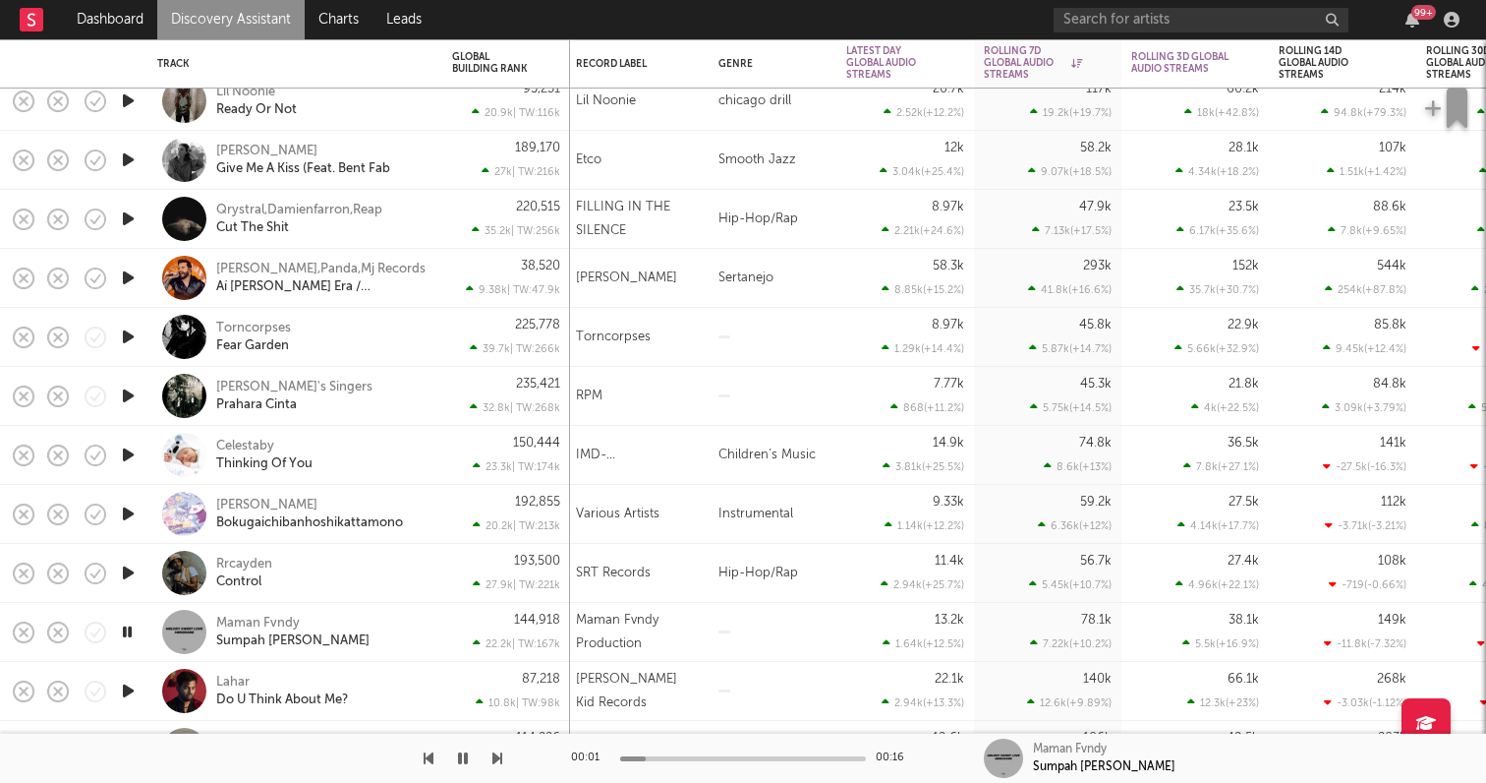
click at [131, 687] on icon "button" at bounding box center [128, 690] width 21 height 25
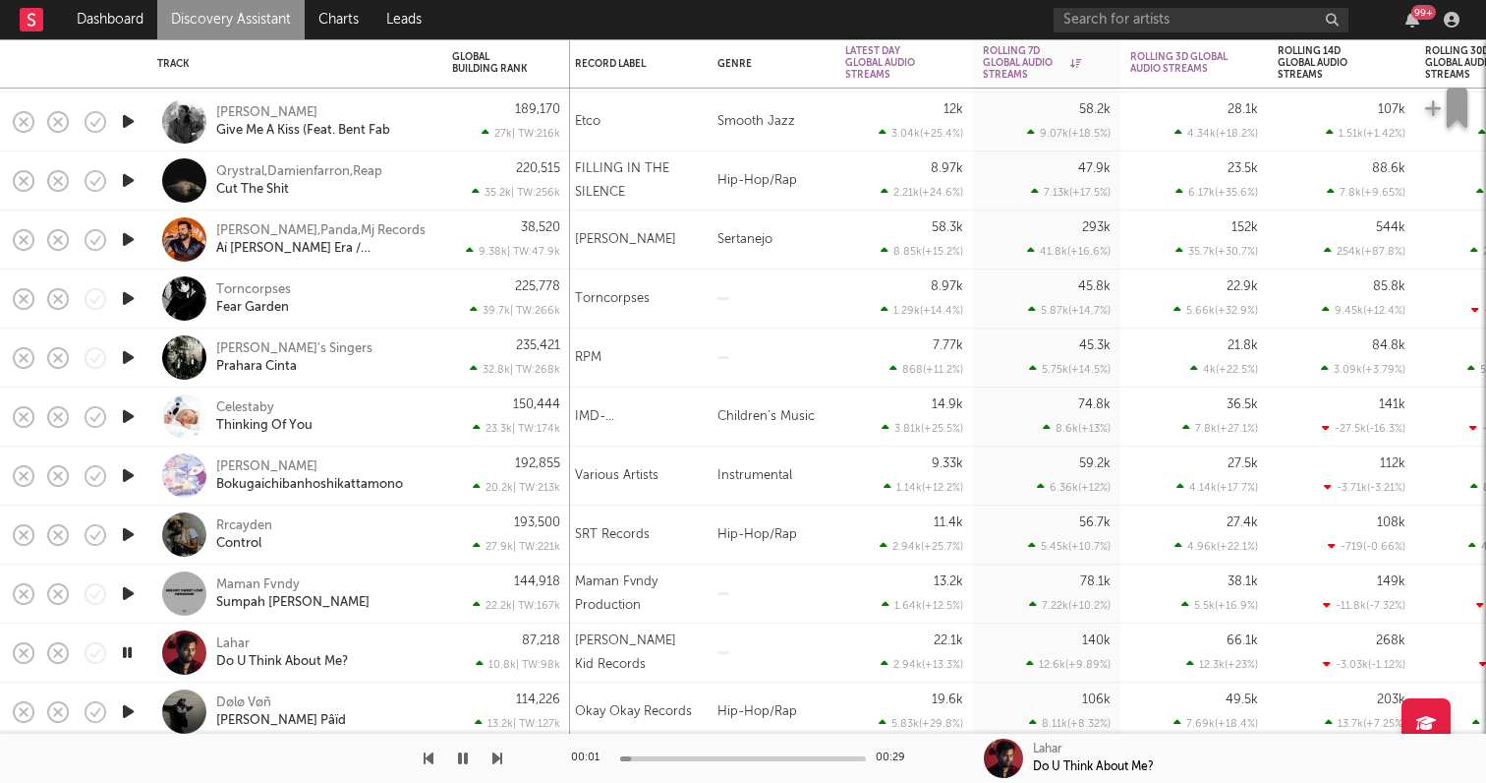
click at [130, 708] on icon "button" at bounding box center [128, 711] width 21 height 25
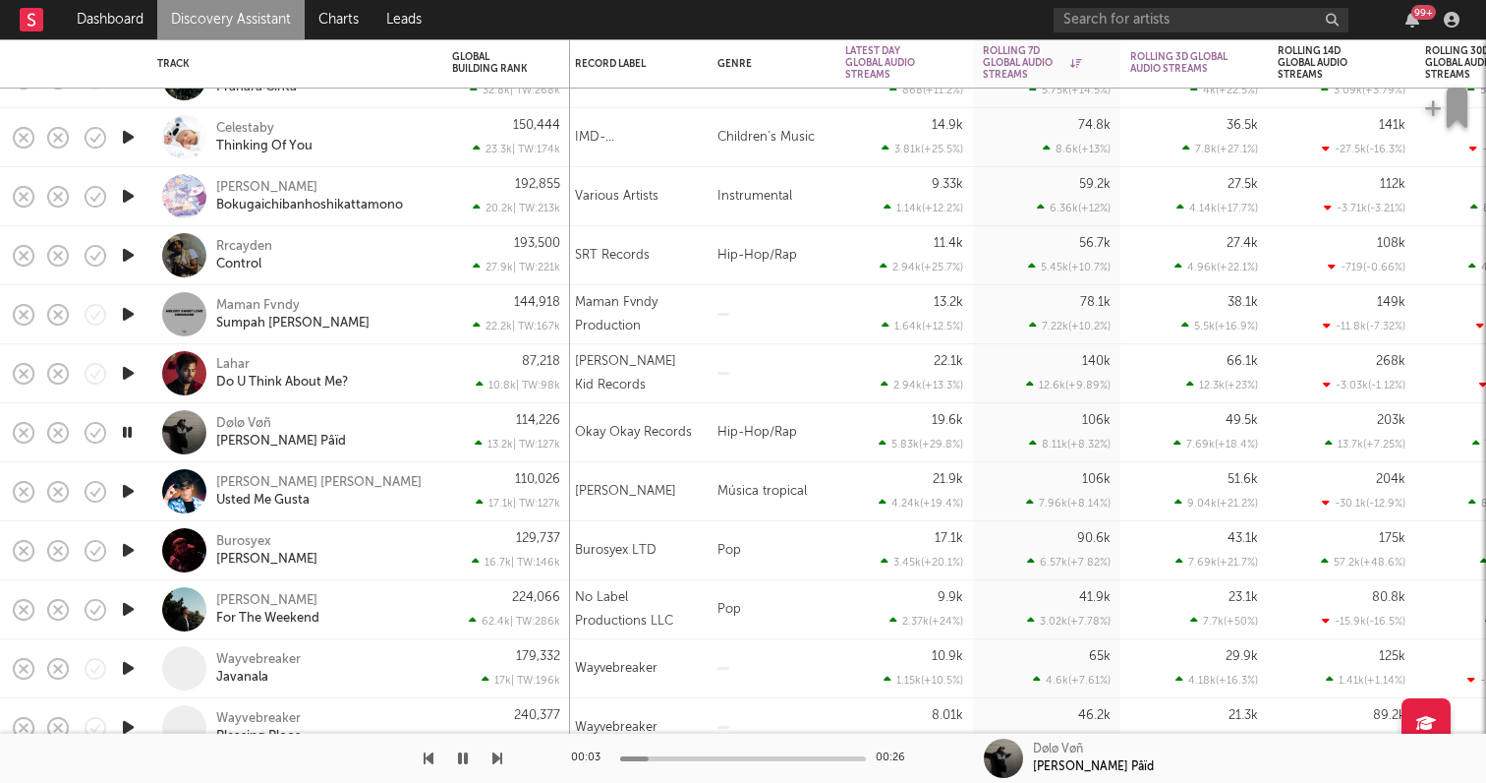
click at [129, 491] on icon "button" at bounding box center [128, 491] width 21 height 25
click at [129, 543] on icon "button" at bounding box center [128, 550] width 21 height 25
click at [130, 602] on icon "button" at bounding box center [128, 609] width 21 height 25
click at [127, 663] on icon "button" at bounding box center [128, 668] width 21 height 25
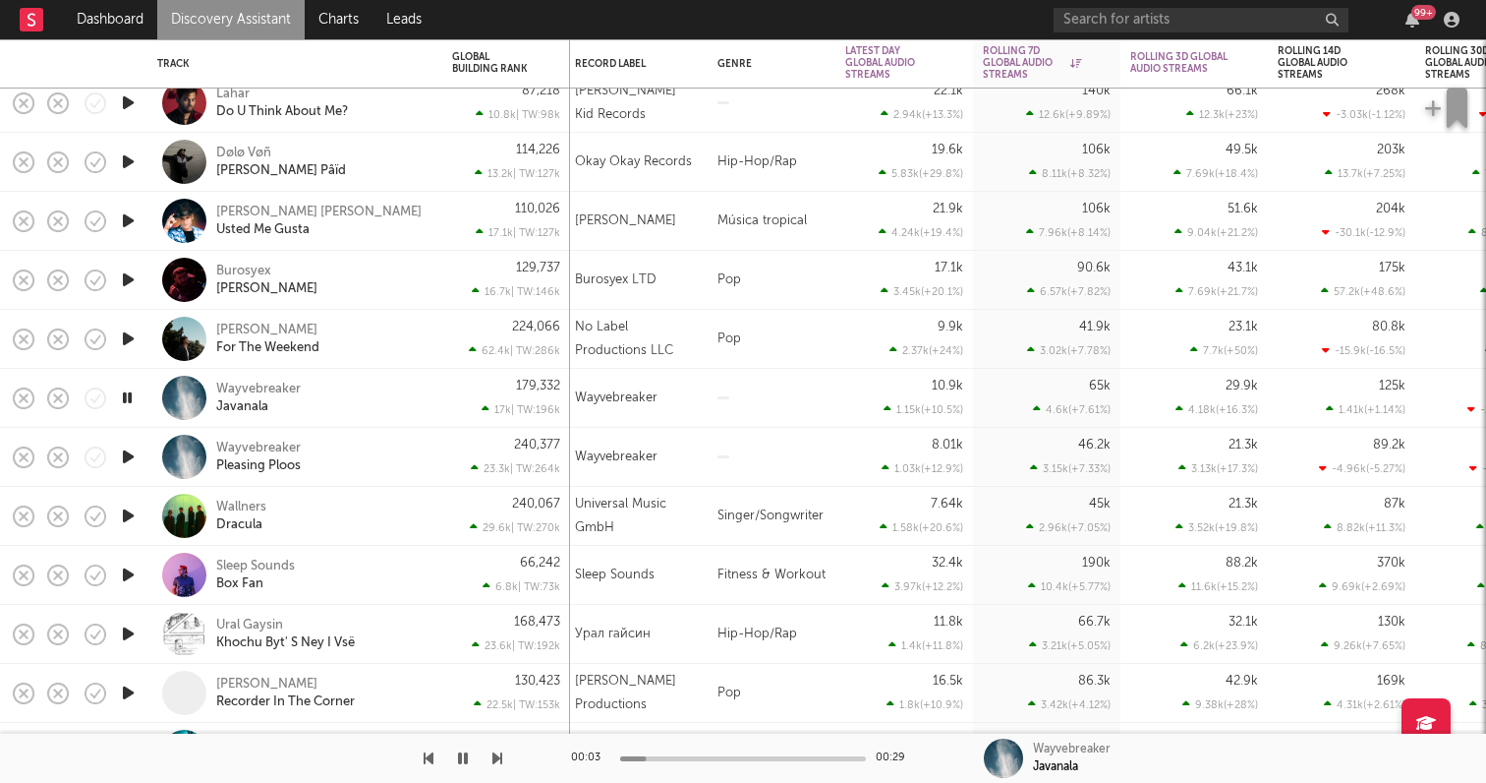
click at [127, 634] on icon "button" at bounding box center [128, 633] width 21 height 25
click at [128, 569] on icon "button" at bounding box center [128, 574] width 21 height 25
